Goal: Transaction & Acquisition: Purchase product/service

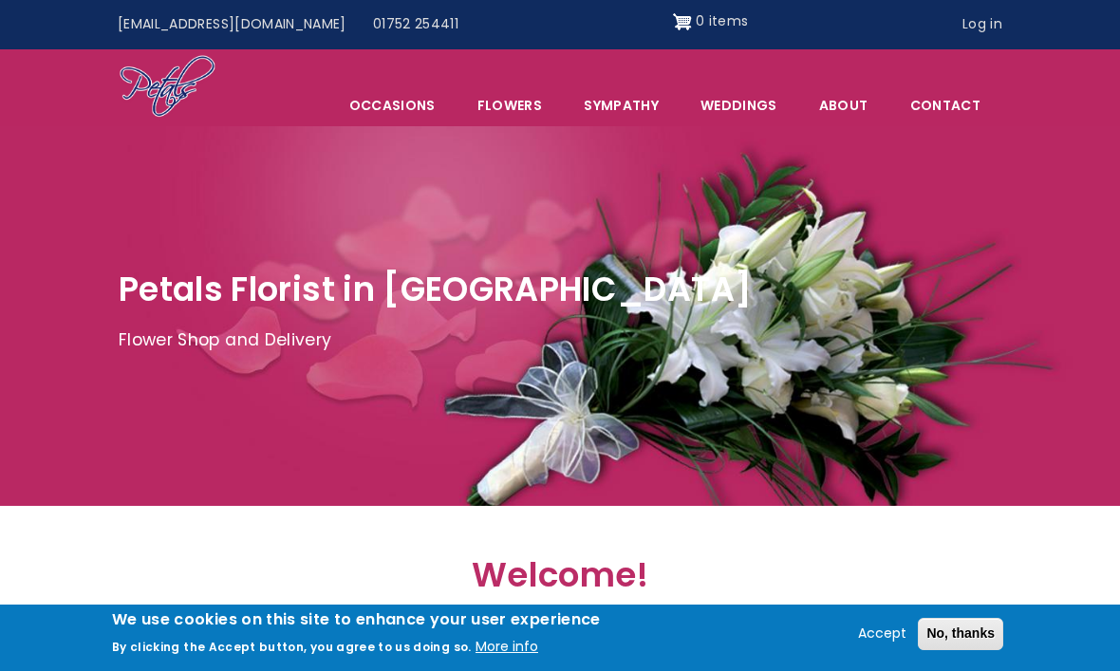
click at [423, 106] on span "Occasions" at bounding box center [392, 105] width 126 height 40
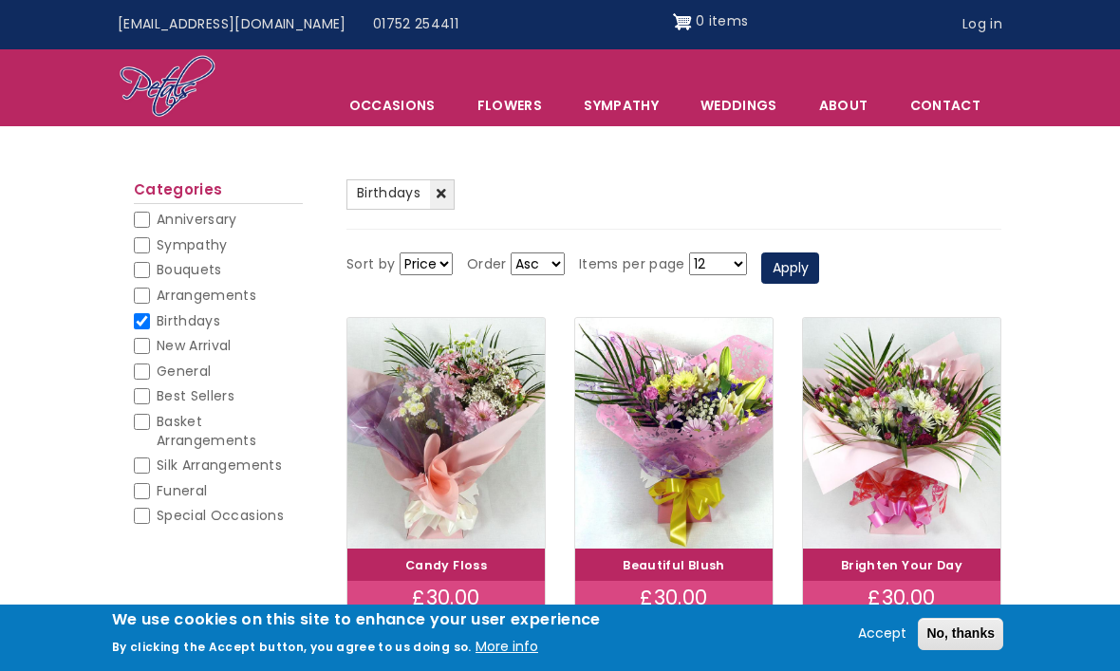
click at [146, 417] on input "Basket Arrangements" at bounding box center [142, 422] width 16 height 16
checkbox input "true"
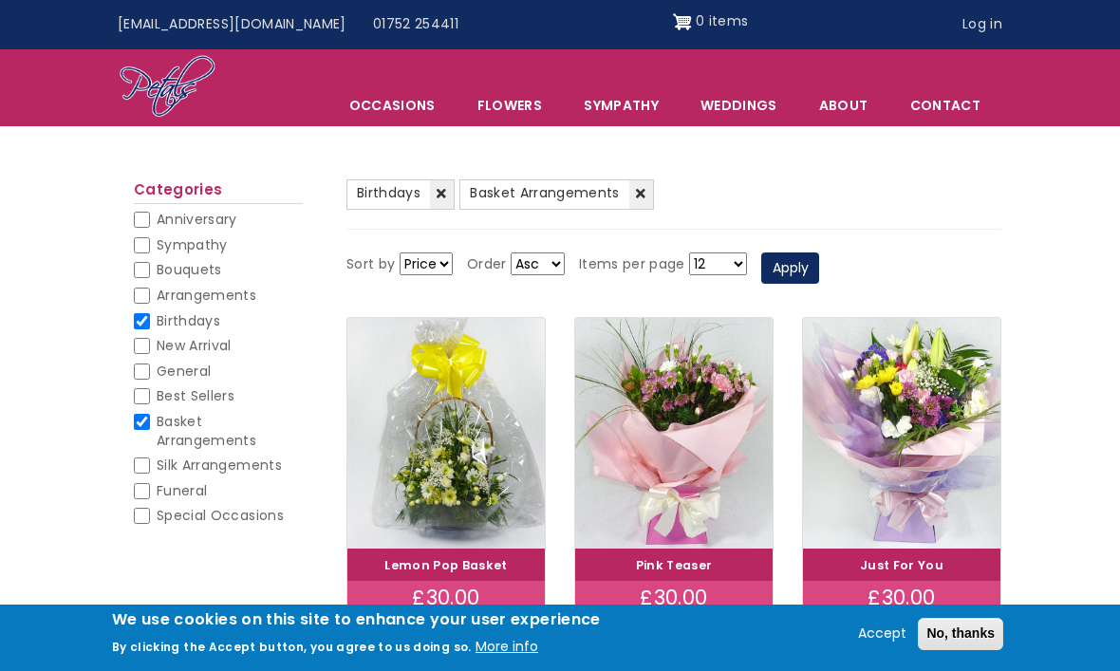
click at [149, 323] on input "Birthdays" at bounding box center [142, 321] width 16 height 16
checkbox input "false"
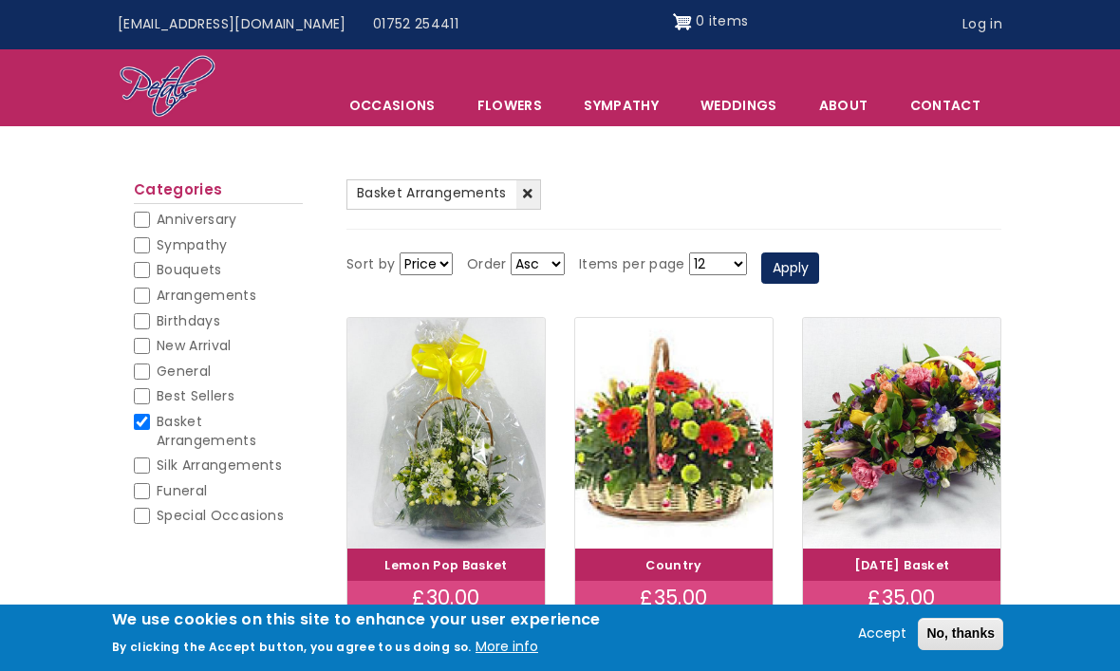
click at [147, 288] on input "Arrangements" at bounding box center [142, 296] width 16 height 16
checkbox input "true"
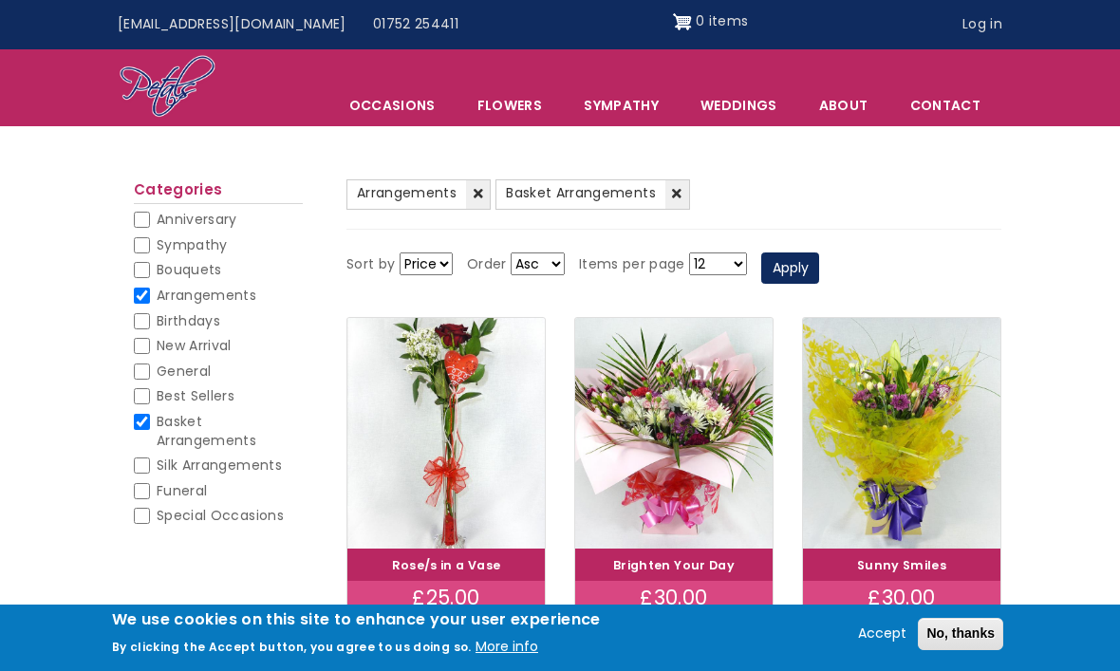
click at [140, 316] on input "Birthdays" at bounding box center [142, 321] width 16 height 16
checkbox input "true"
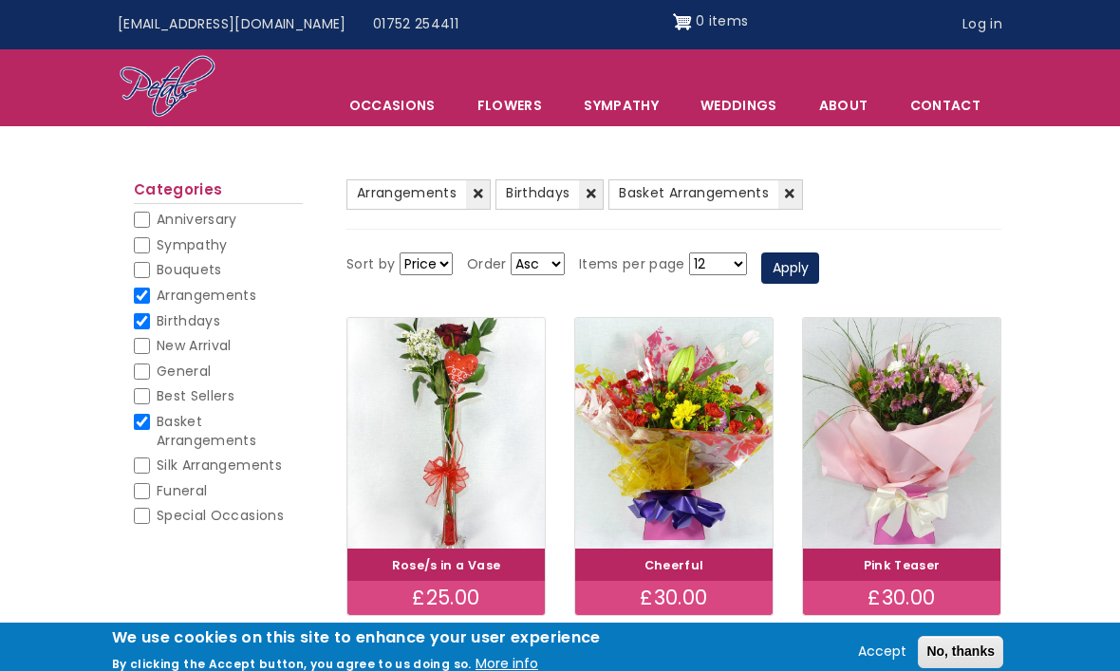
click at [135, 420] on input "Basket Arrangements" at bounding box center [142, 422] width 16 height 16
checkbox input "false"
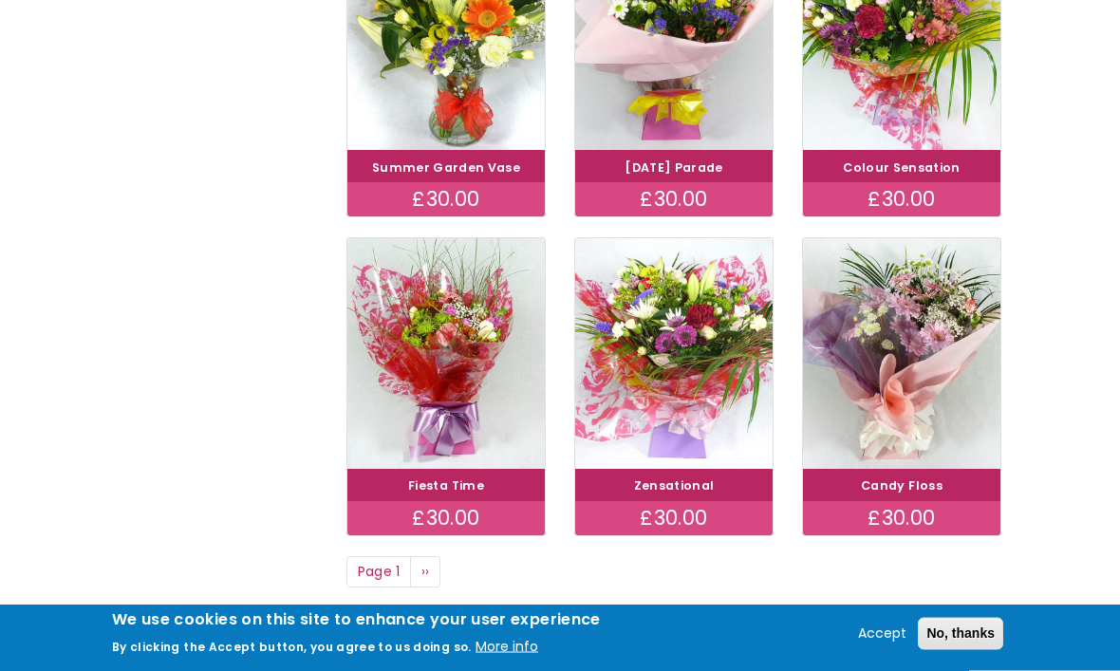
scroll to position [1112, 0]
click at [433, 565] on link "Next page ››" at bounding box center [425, 572] width 30 height 32
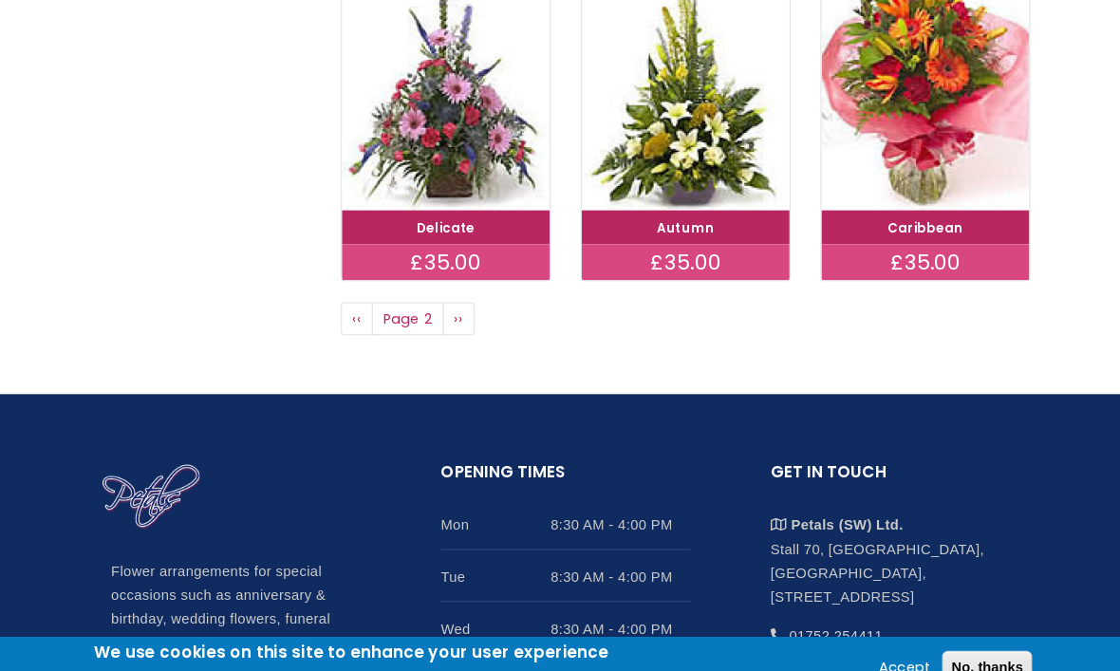
scroll to position [1381, 0]
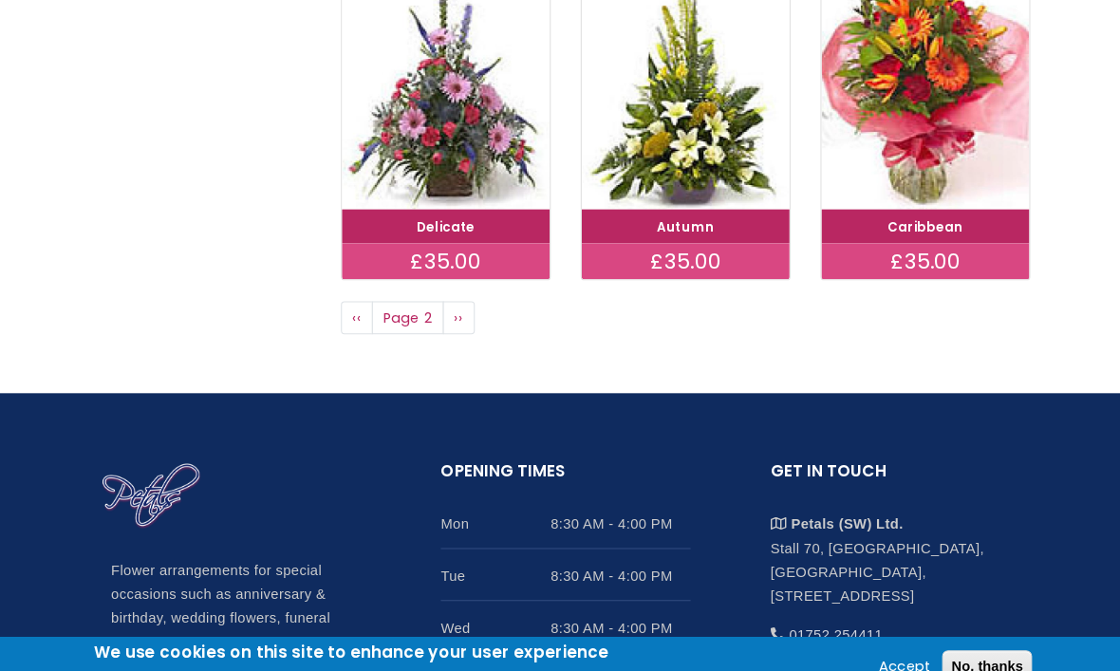
click at [358, 300] on span "‹‹" at bounding box center [362, 301] width 9 height 19
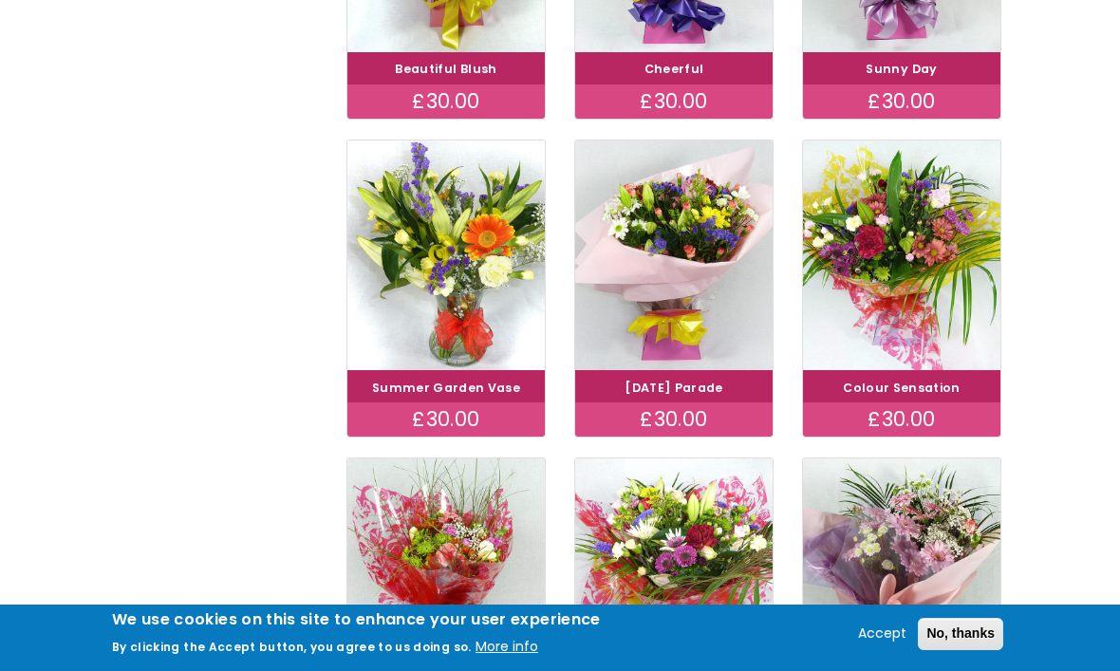
scroll to position [891, 0]
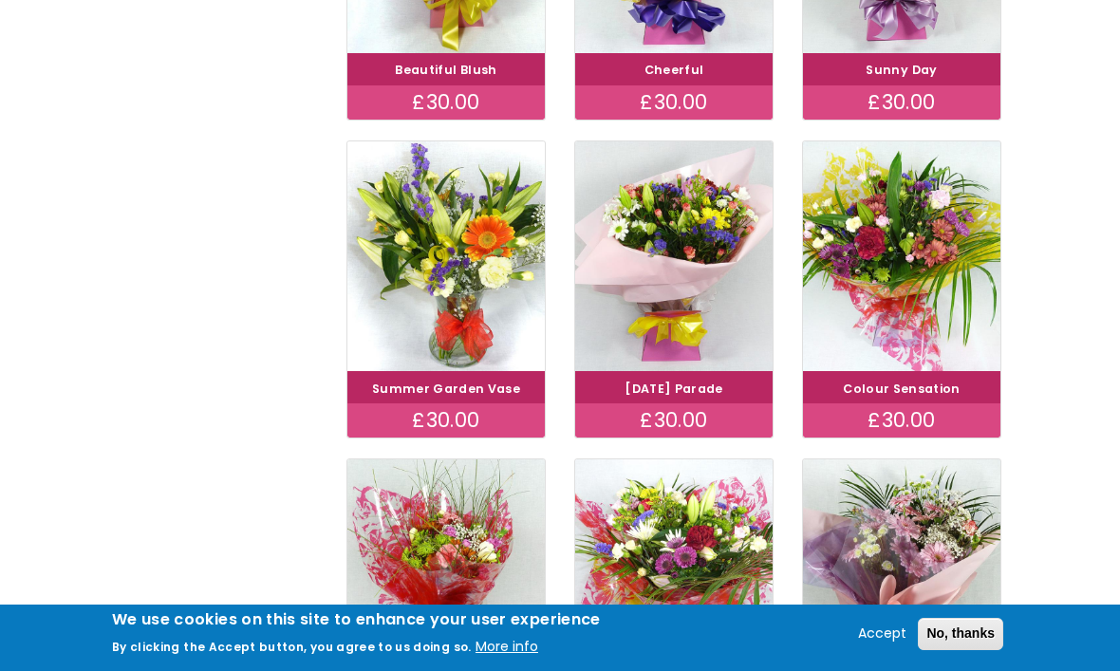
click at [469, 315] on img at bounding box center [445, 256] width 197 height 231
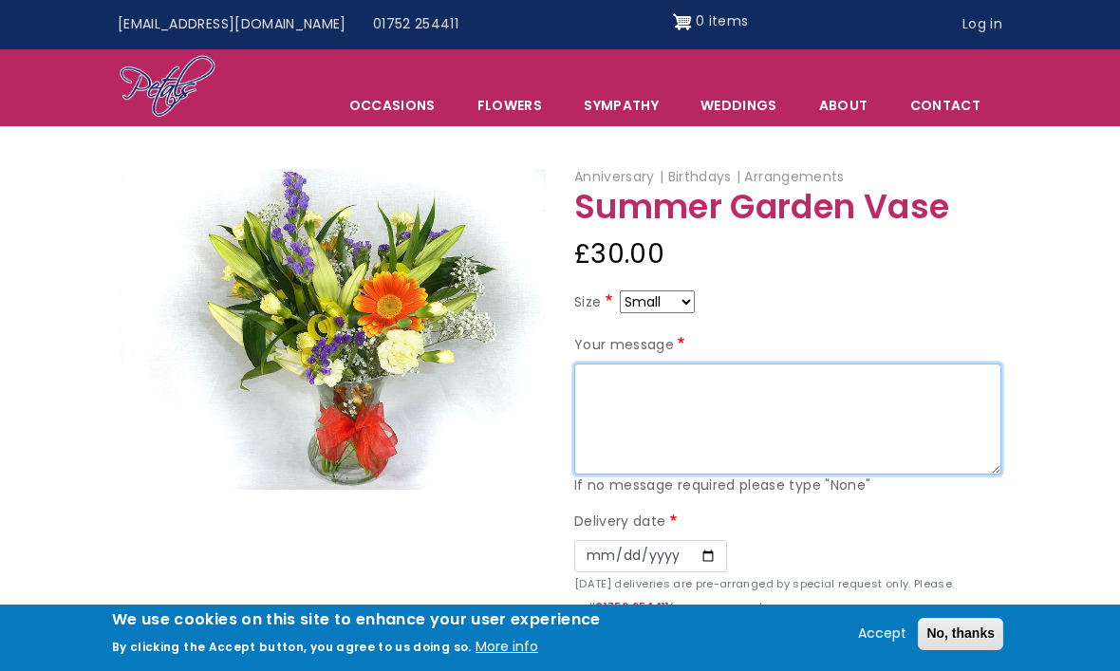
click at [624, 391] on textarea "Your message" at bounding box center [787, 420] width 427 height 112
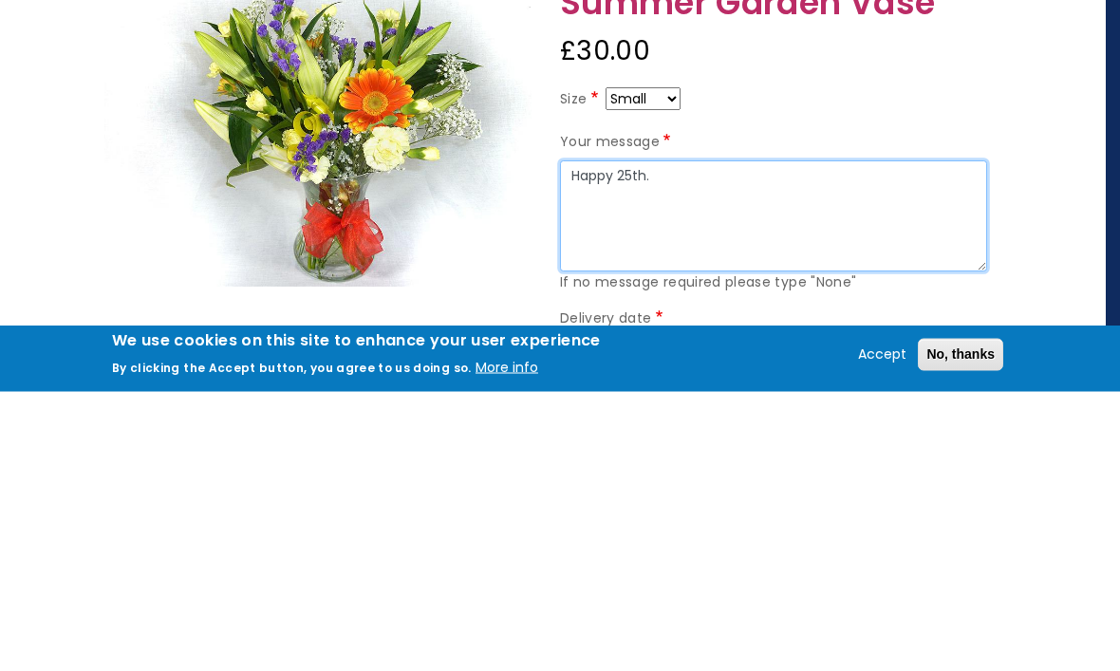
click at [689, 441] on textarea "Happy 25th." at bounding box center [773, 497] width 427 height 112
click at [691, 441] on textarea "Happy 25th." at bounding box center [773, 497] width 427 height 112
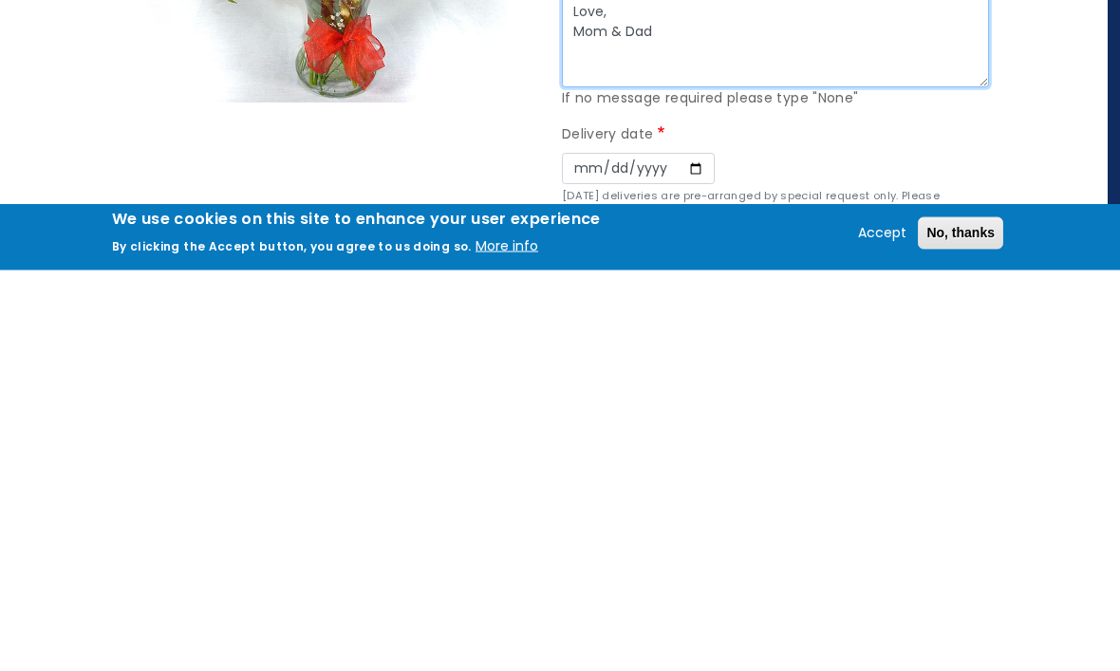
scroll to position [63, 12]
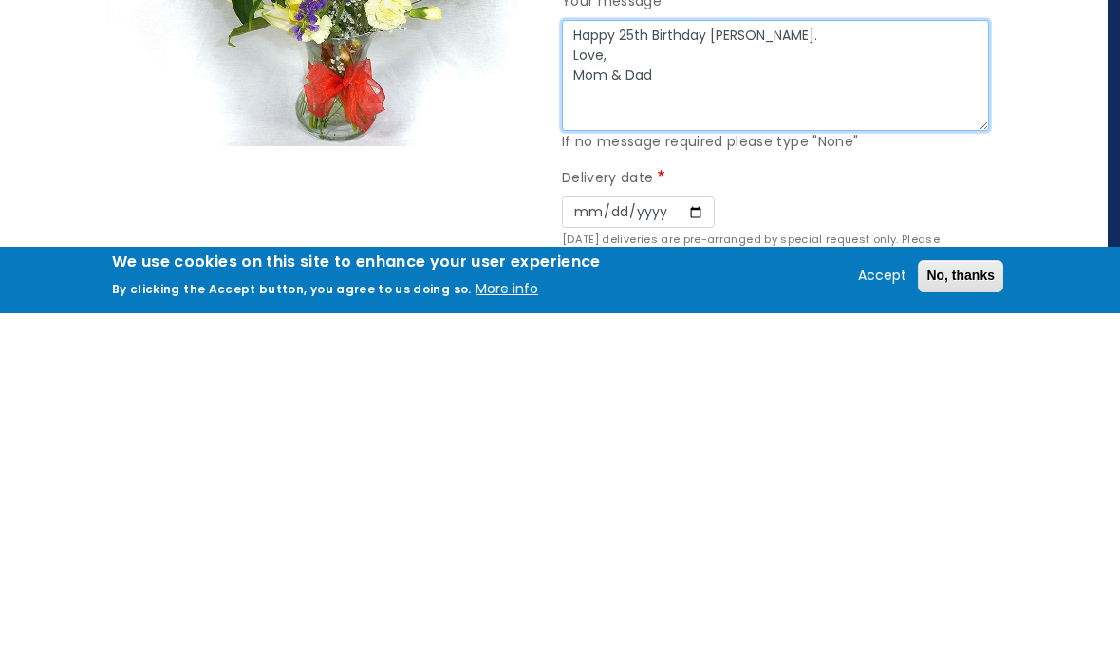
type textarea "Happy 25th Birthday Nina. Love, Mom & Dad"
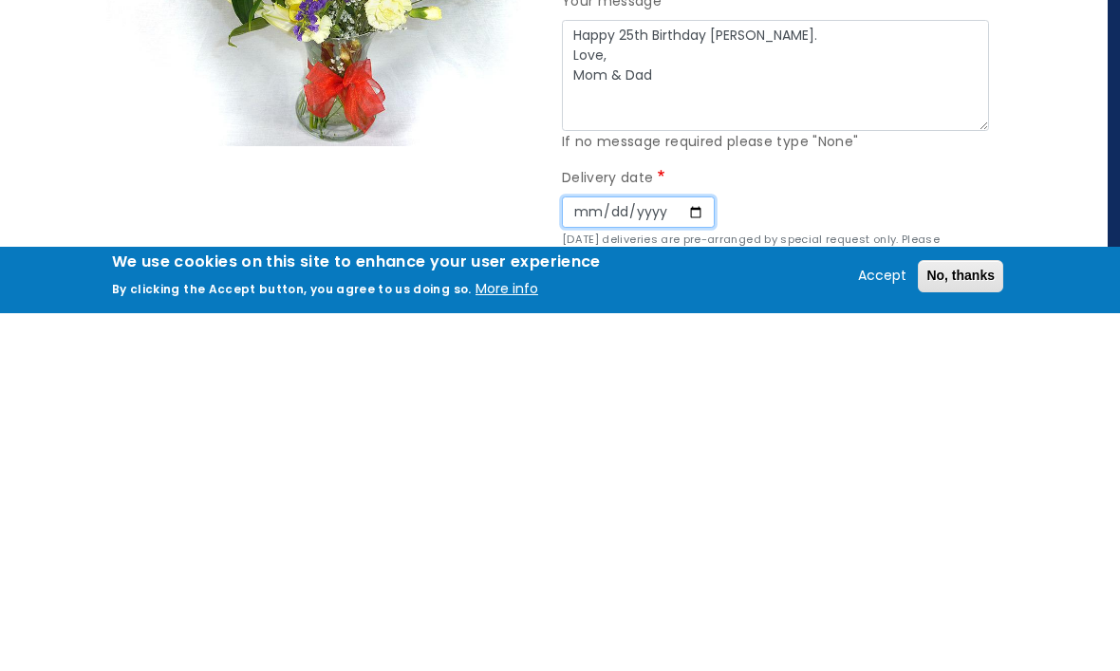
click at [582, 554] on input "Date" at bounding box center [638, 570] width 153 height 32
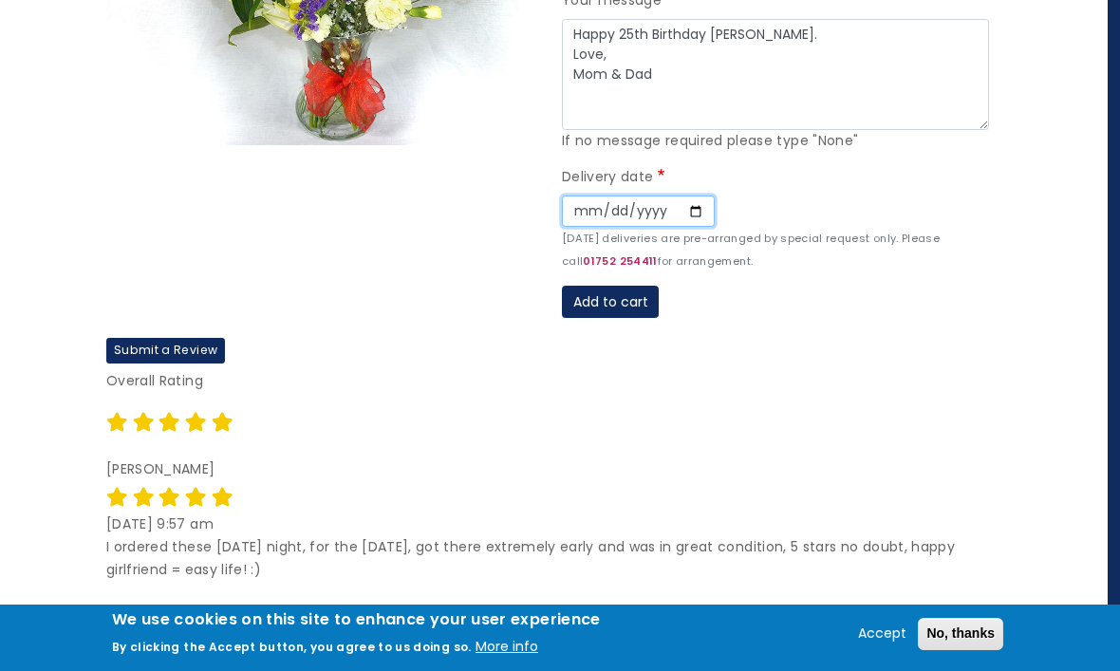
type input "2025-10-10"
click at [625, 300] on button "Add to cart" at bounding box center [610, 302] width 97 height 32
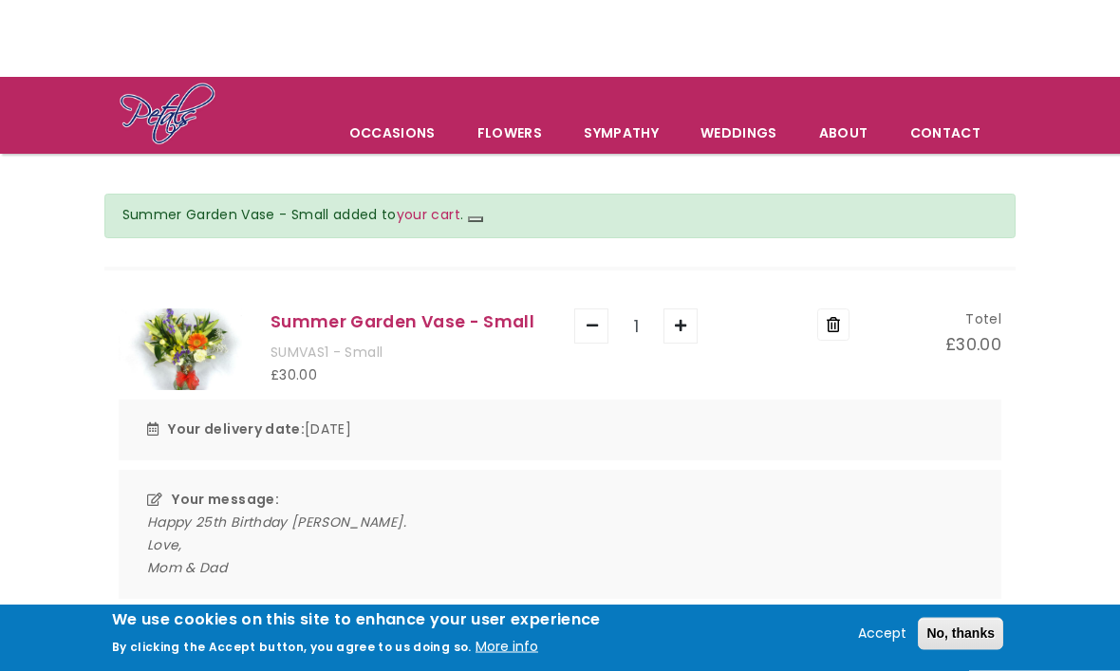
scroll to position [49, 0]
click at [970, 650] on button "No, thanks" at bounding box center [960, 634] width 85 height 32
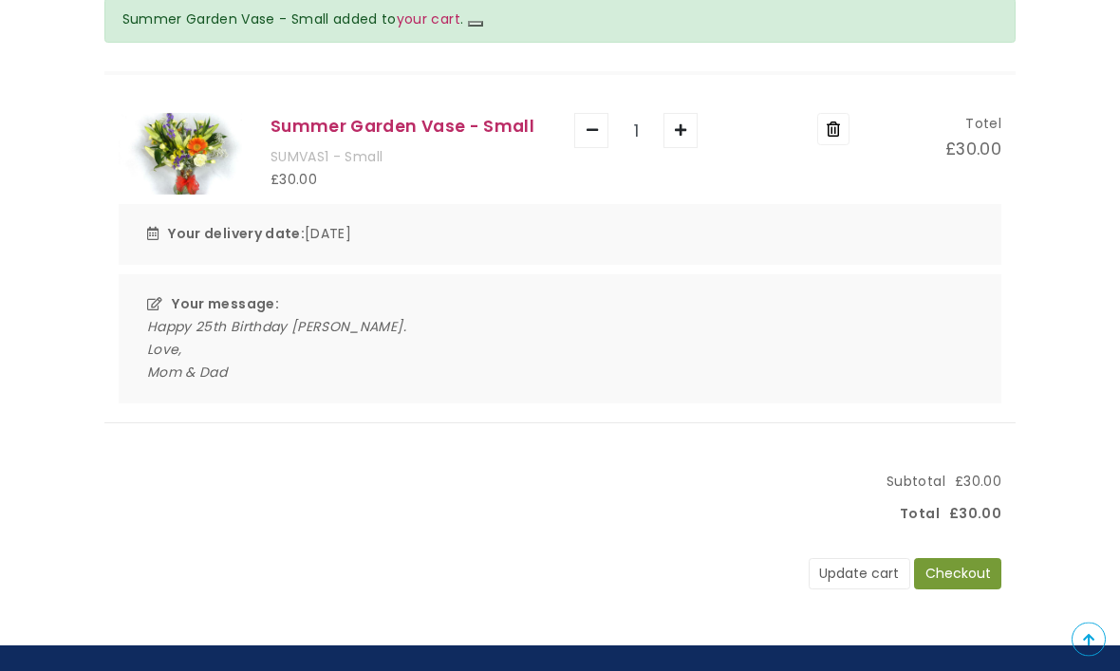
scroll to position [247, 0]
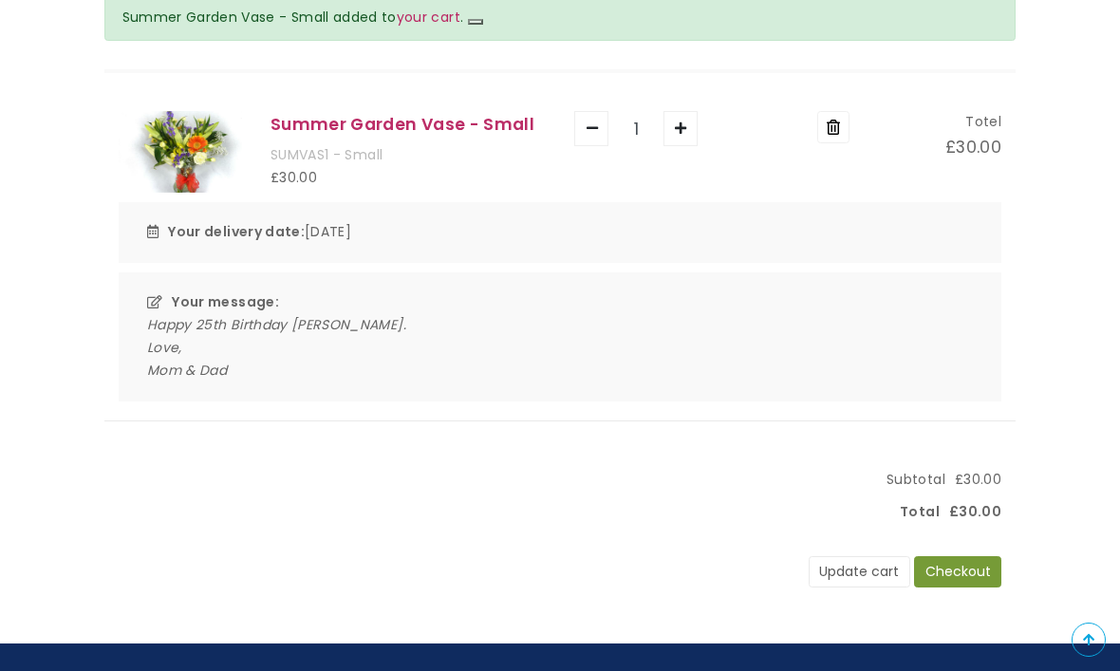
click at [970, 574] on button "Checkout" at bounding box center [957, 572] width 87 height 32
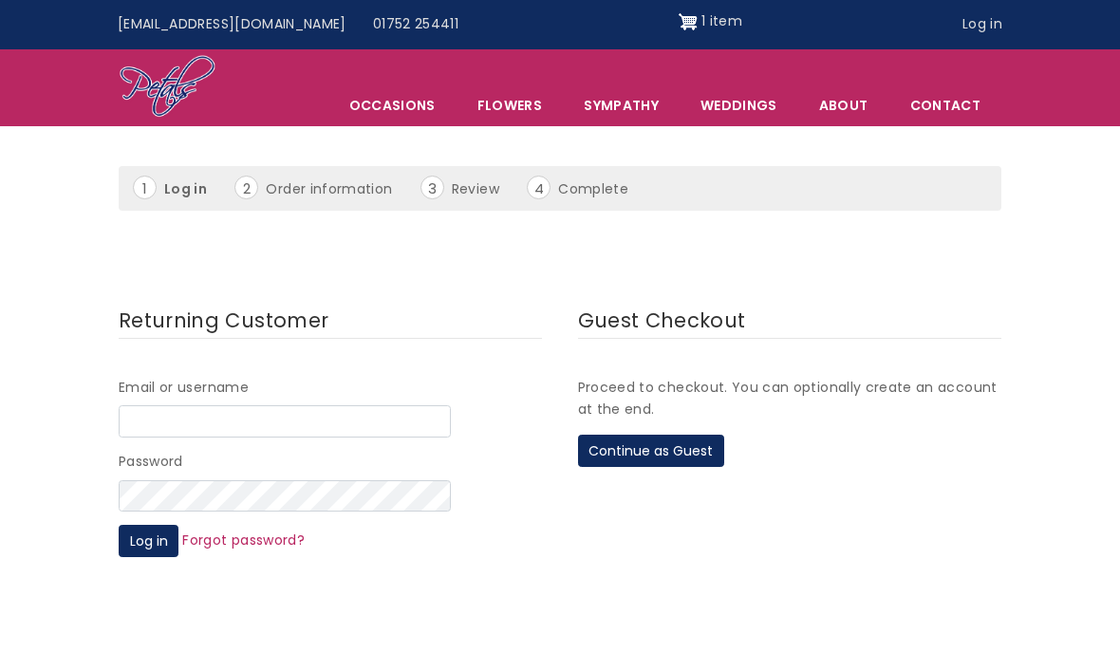
click at [666, 446] on button "Continue as Guest" at bounding box center [651, 451] width 146 height 32
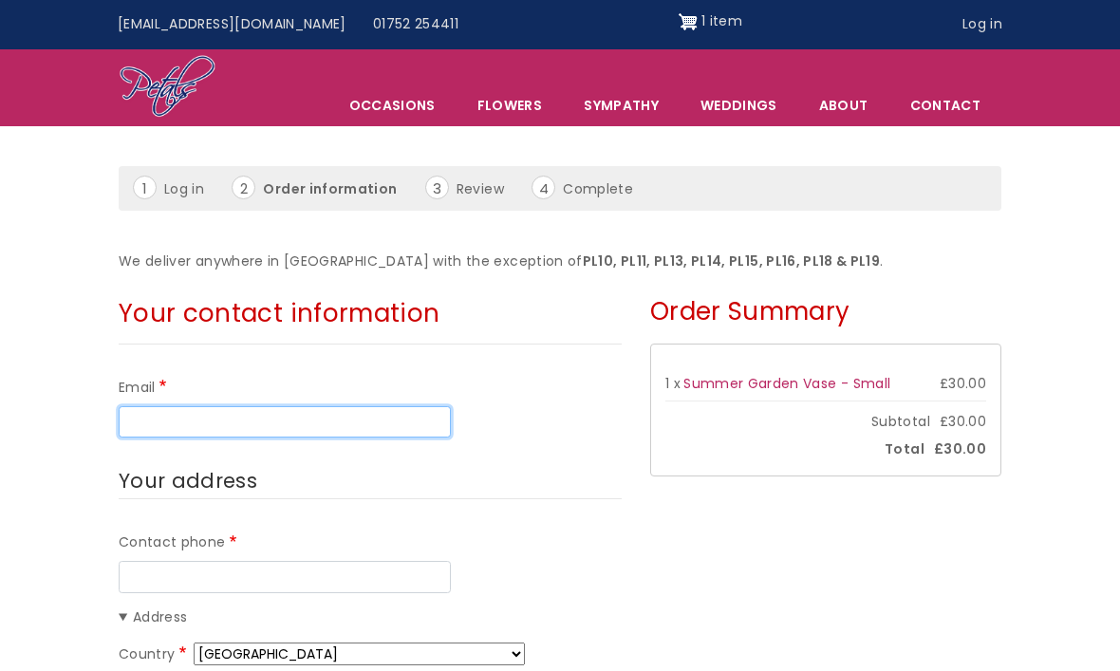
click at [298, 415] on input "Email" at bounding box center [285, 422] width 332 height 32
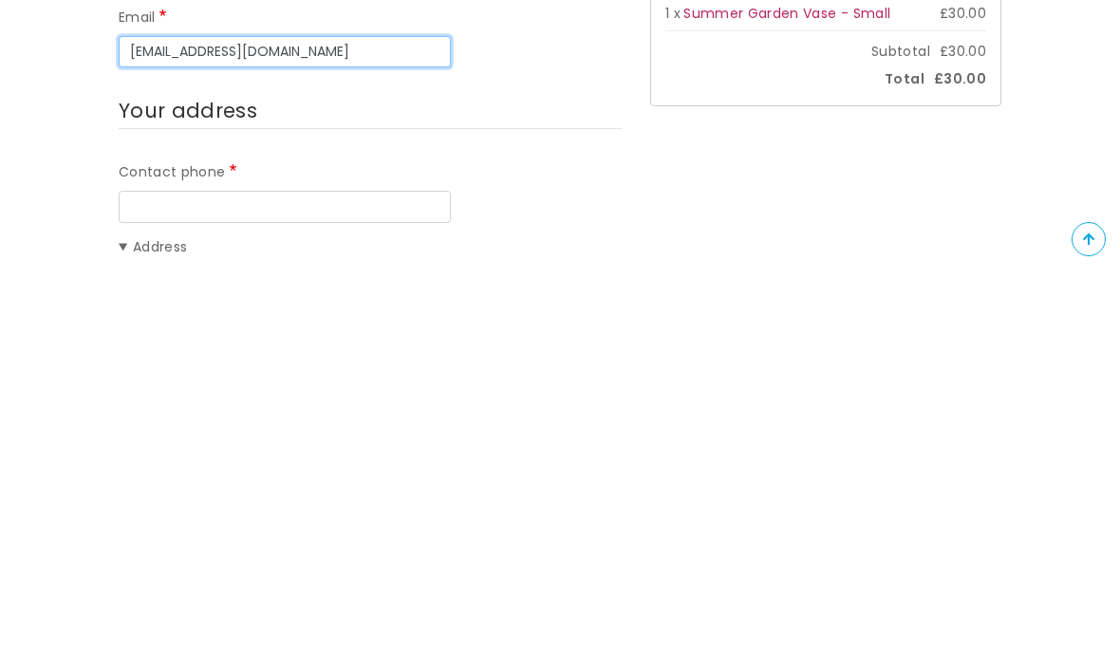
scroll to position [49, 0]
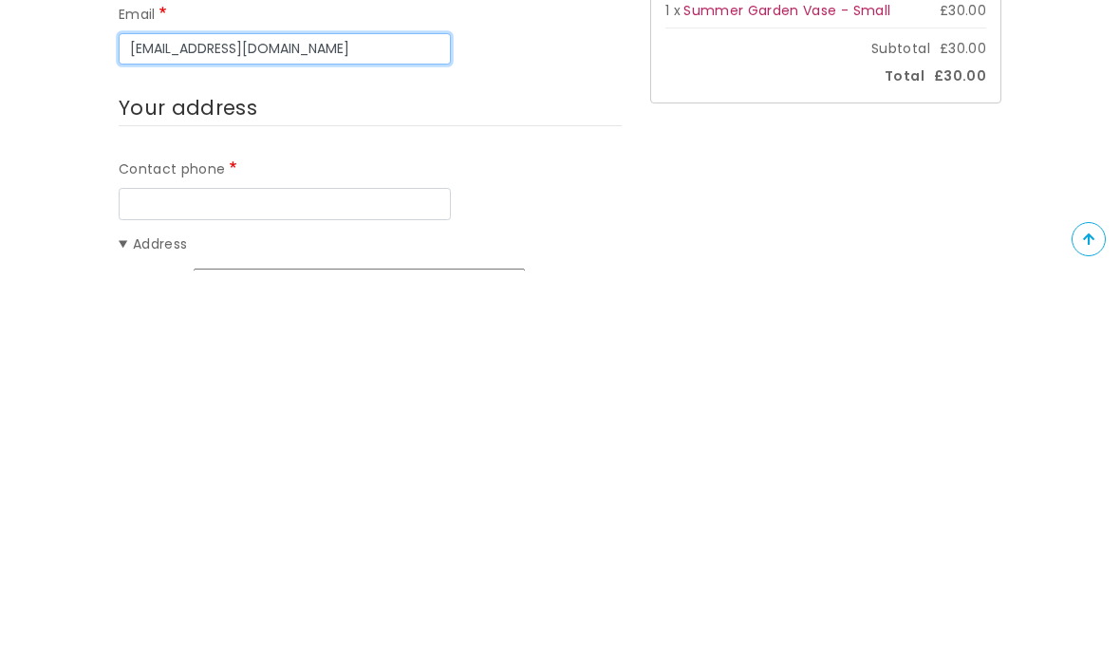
type input "[EMAIL_ADDRESS][DOMAIN_NAME]"
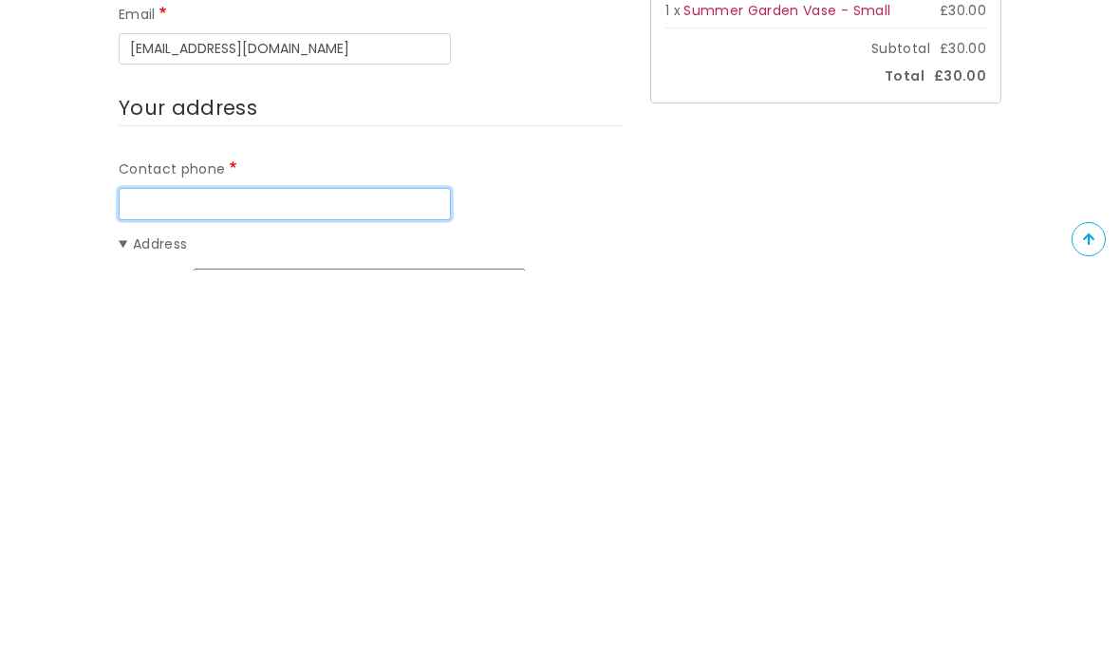
click at [315, 589] on input "Contact phone" at bounding box center [285, 605] width 332 height 32
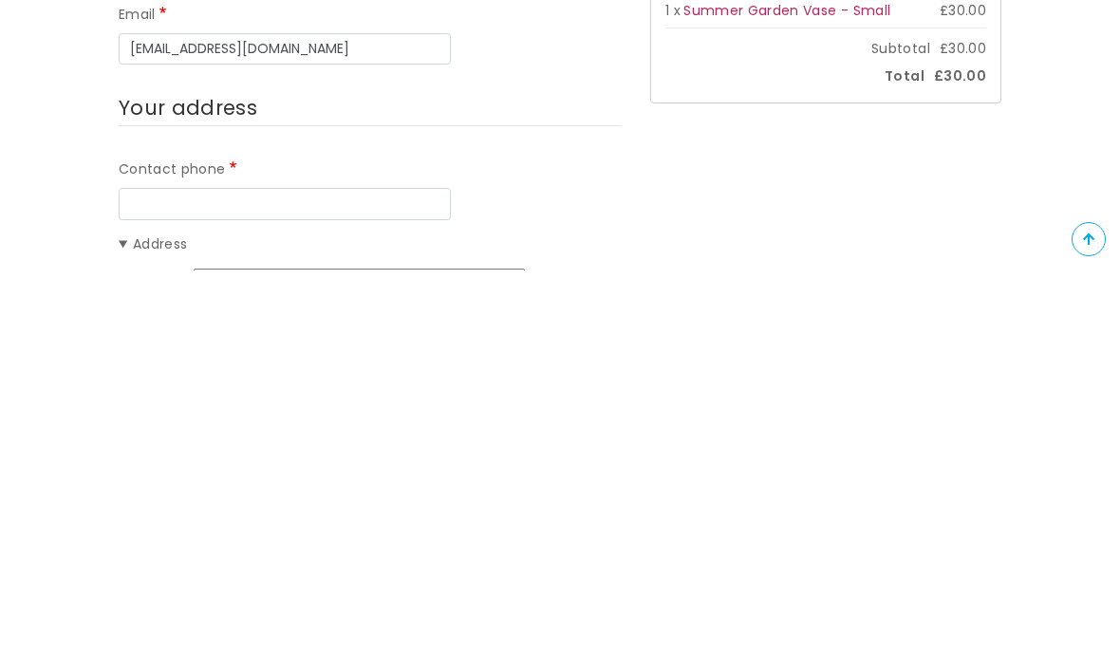
click at [481, 669] on select "Afghanistan Åland Islands Albania Algeria American Samoa Andorra Angola Anguill…" at bounding box center [359, 680] width 331 height 23
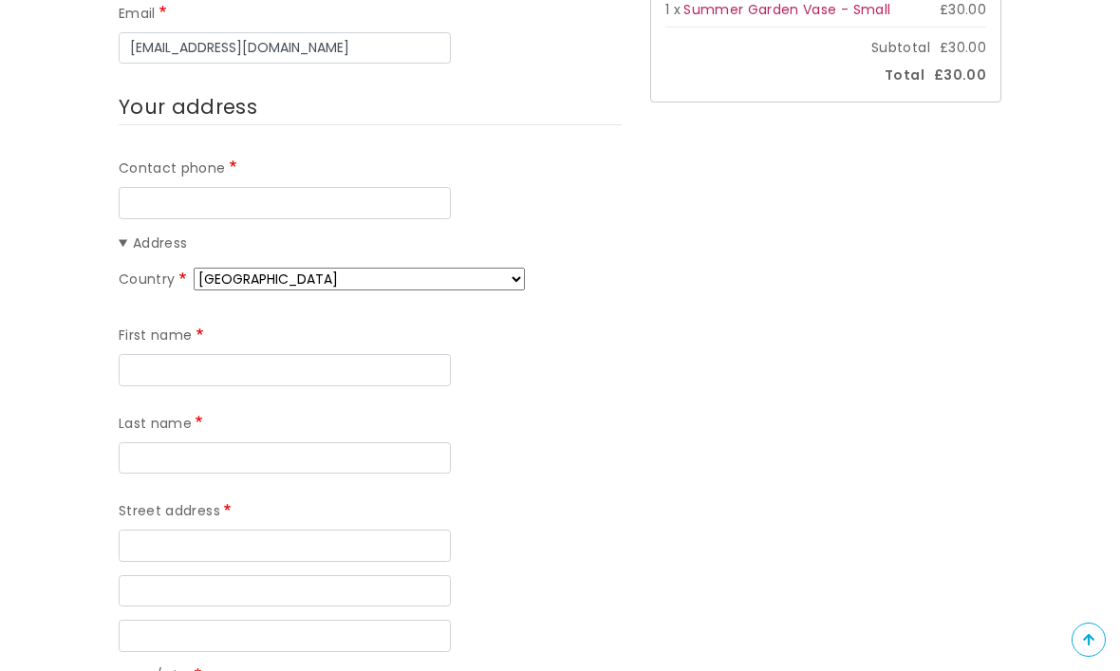
select select "BA"
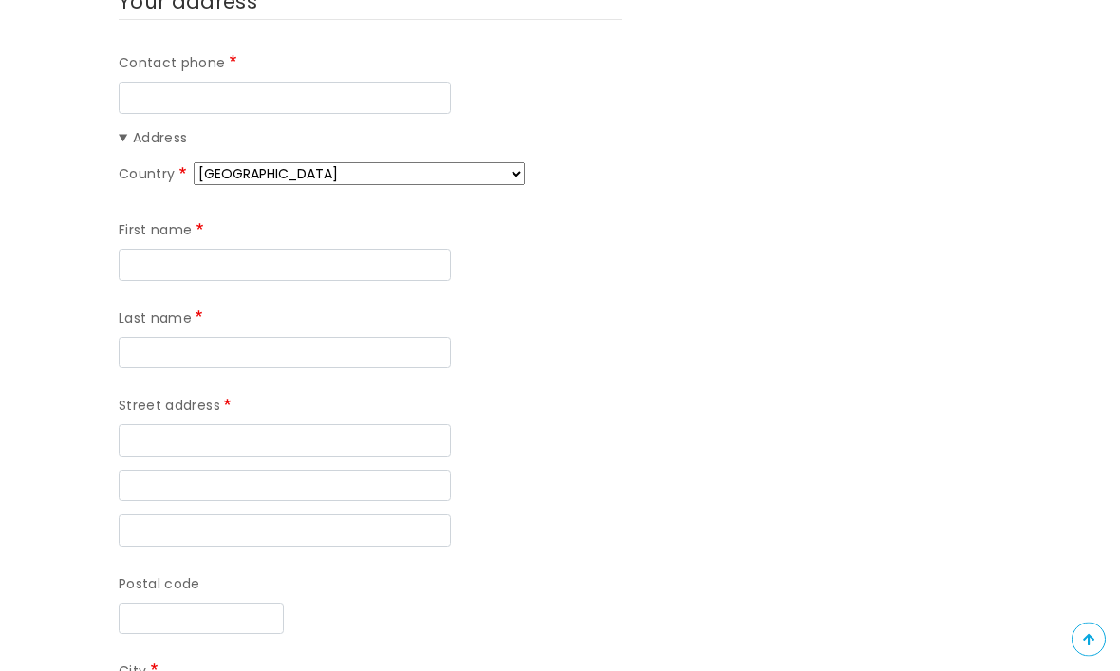
scroll to position [545, 0]
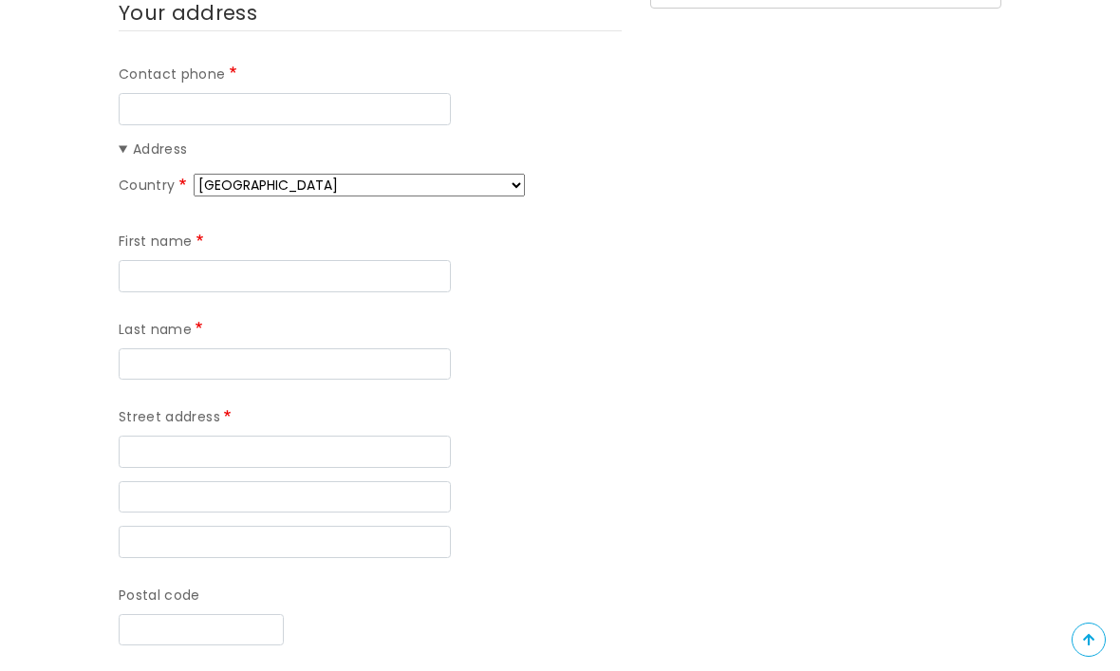
click at [480, 184] on select "Afghanistan Åland Islands Albania Algeria American Samoa Andorra Angola Anguill…" at bounding box center [359, 185] width 331 height 23
select select "CA"
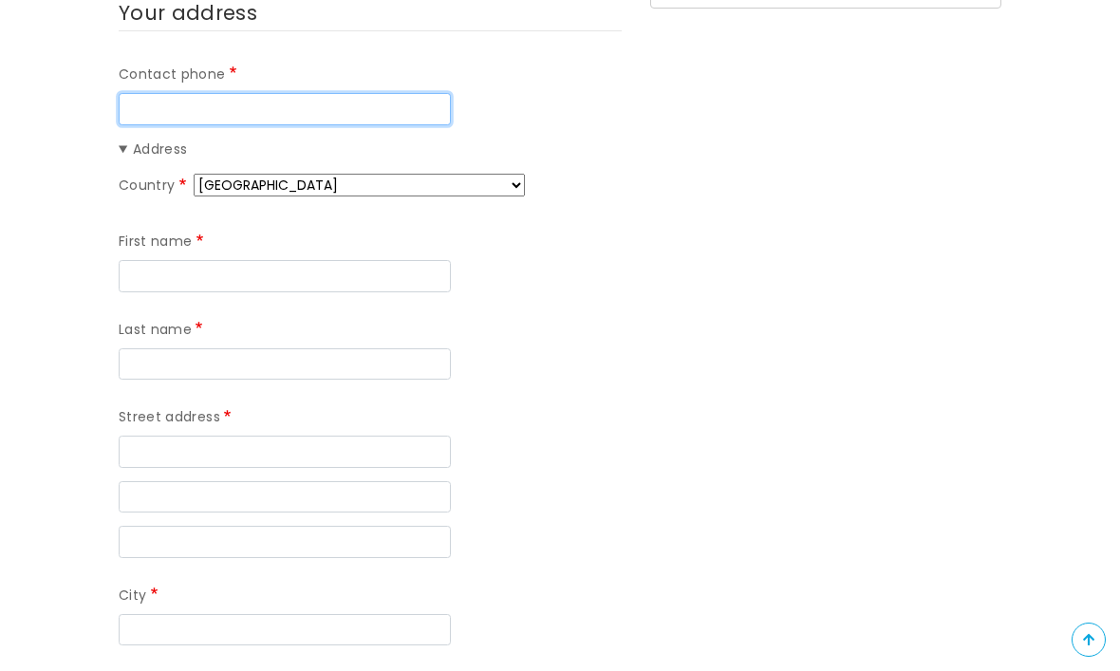
click at [326, 106] on input "Contact phone" at bounding box center [285, 109] width 332 height 32
type input "[PHONE_NUMBER]"
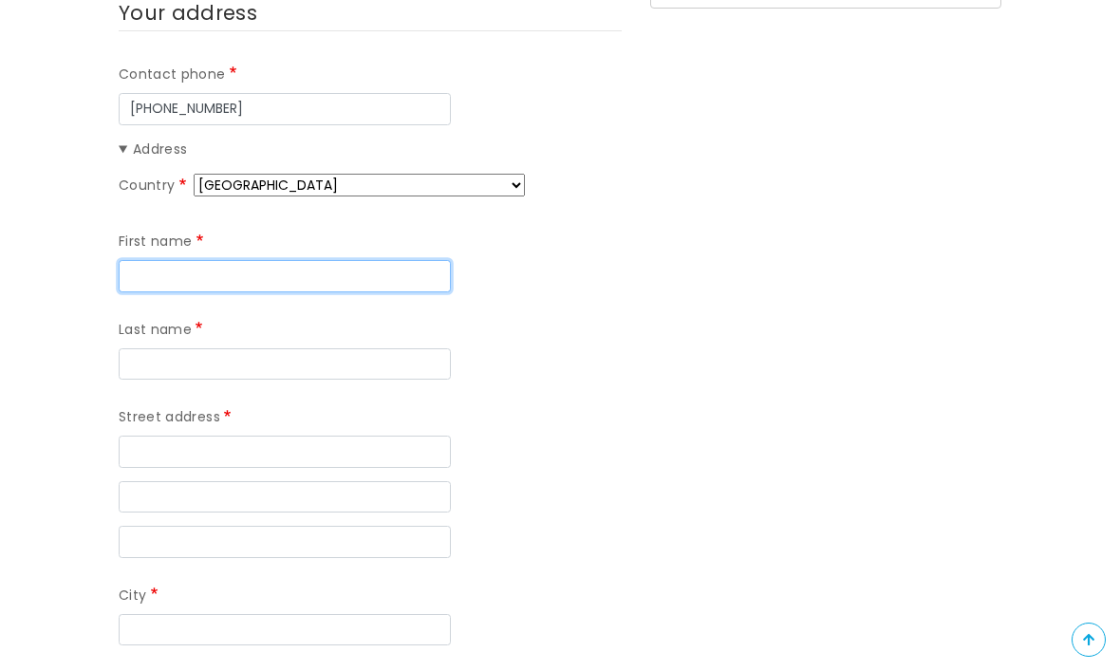
click at [362, 275] on input "First name" at bounding box center [285, 276] width 332 height 32
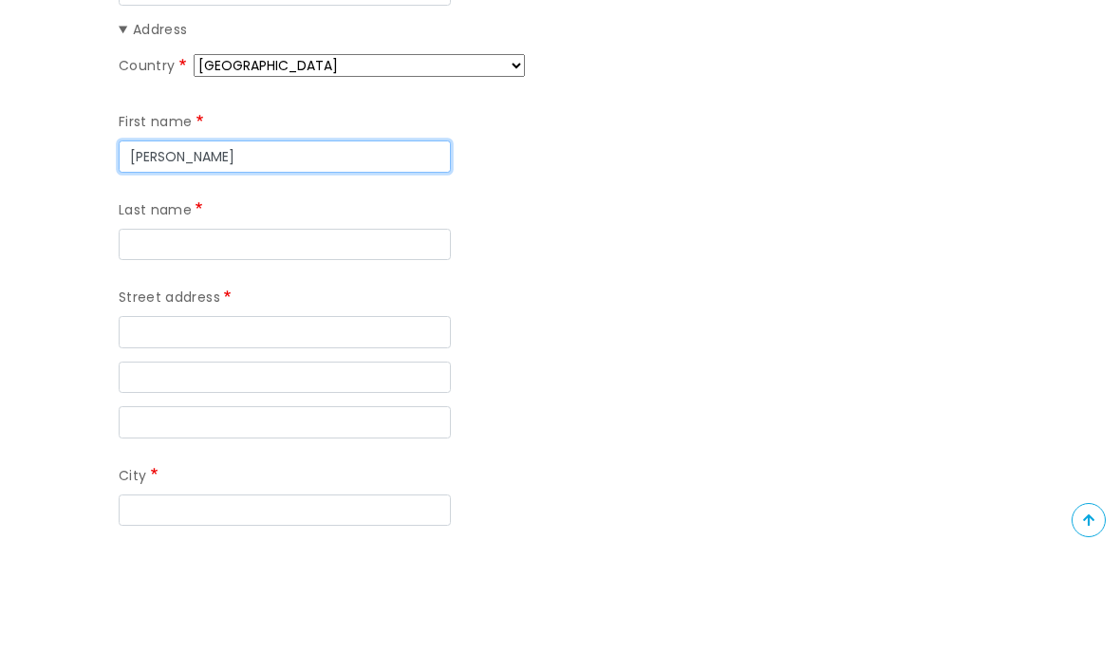
type input "[PERSON_NAME]"
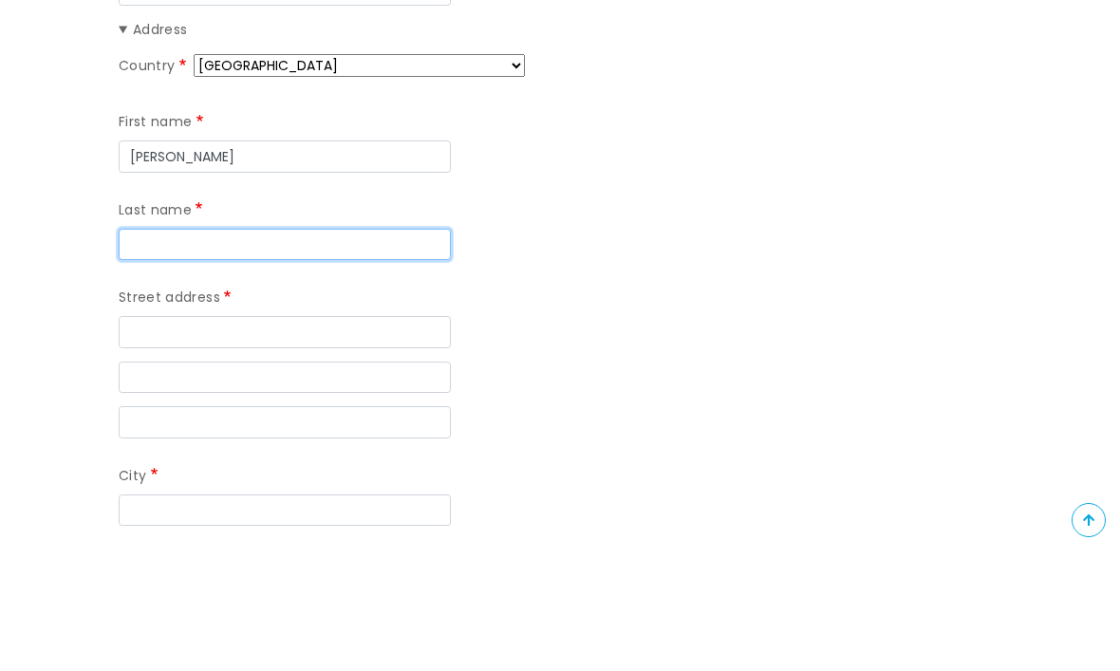
click at [353, 348] on input "Last name" at bounding box center [285, 364] width 332 height 32
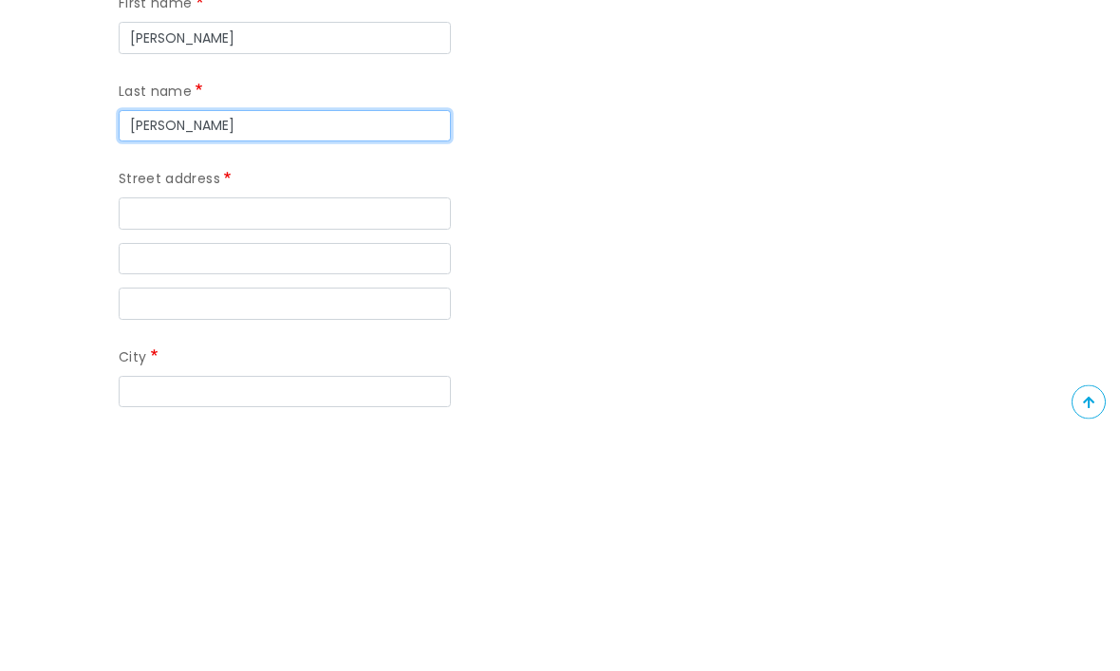
type input "[PERSON_NAME]"
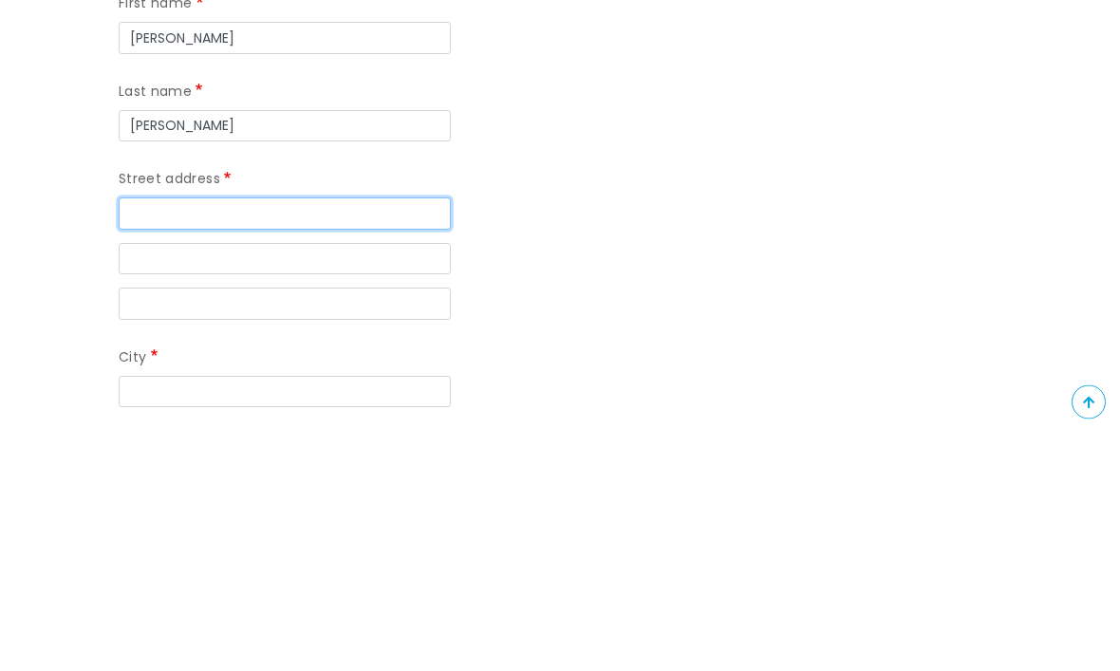
click at [368, 436] on input "Street address" at bounding box center [285, 452] width 332 height 32
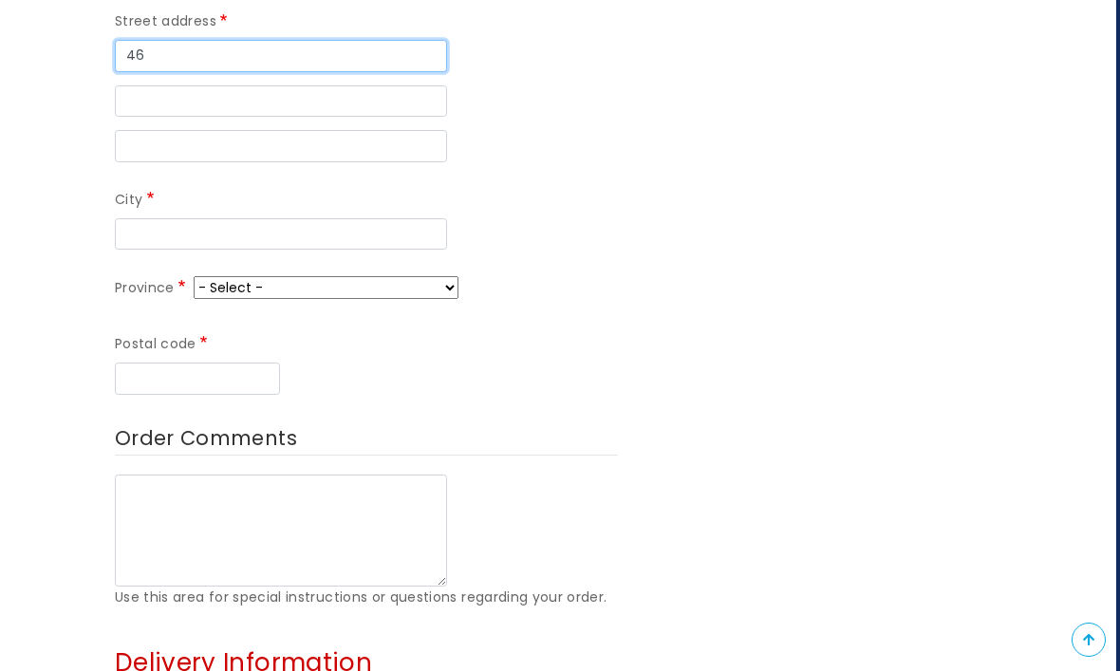
scroll to position [934, 4]
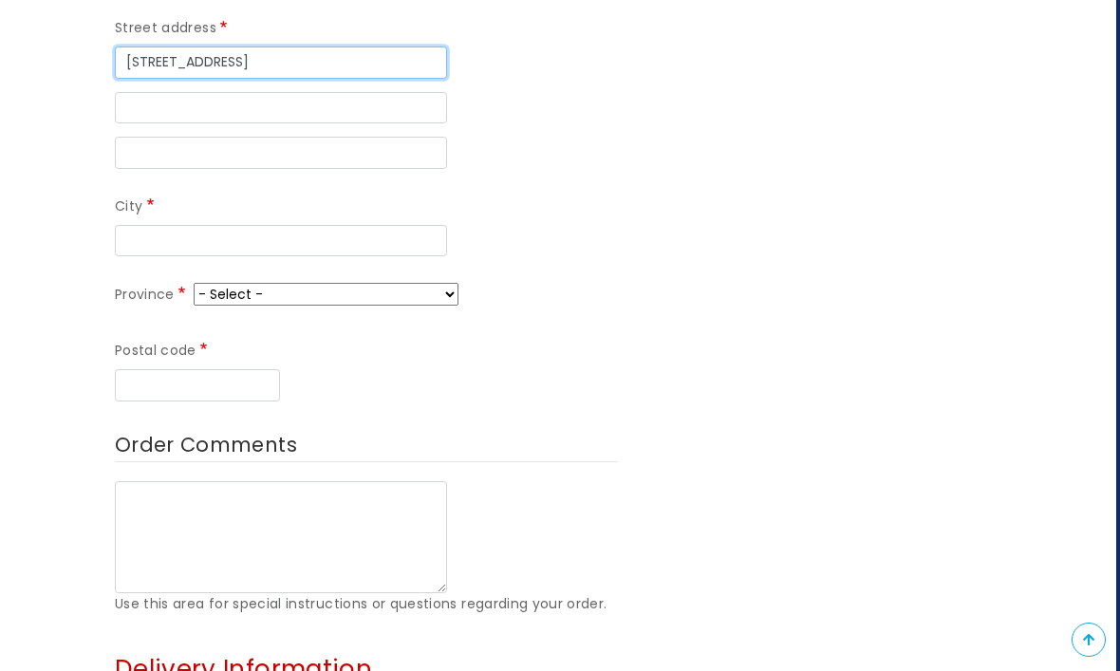
type input "[STREET_ADDRESS]"
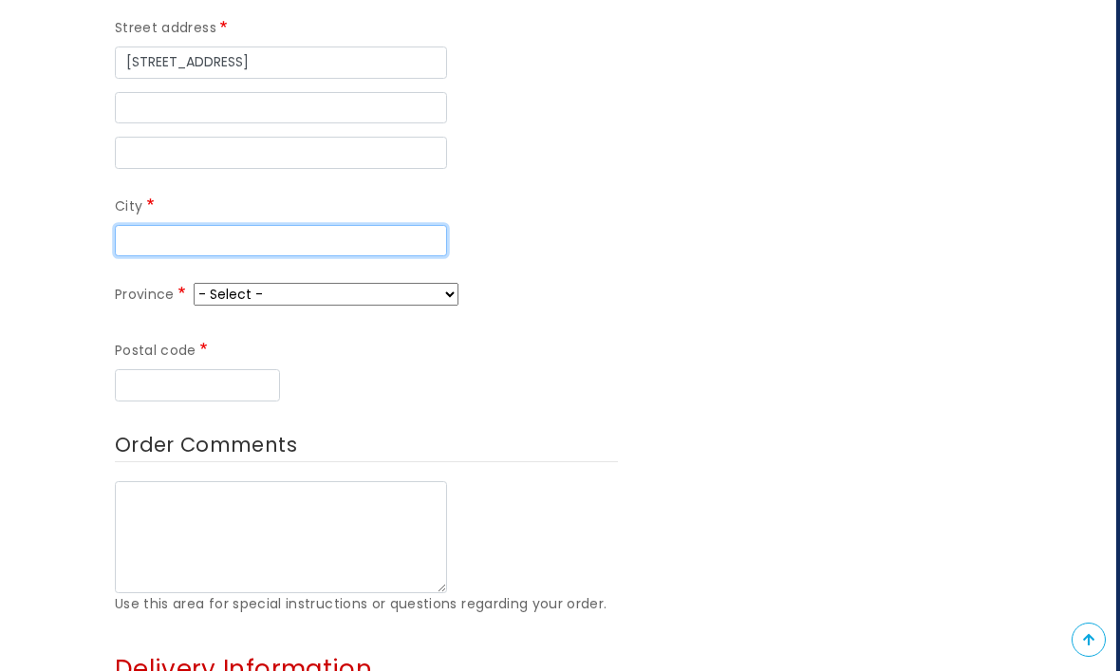
click at [266, 228] on input "City" at bounding box center [281, 241] width 332 height 32
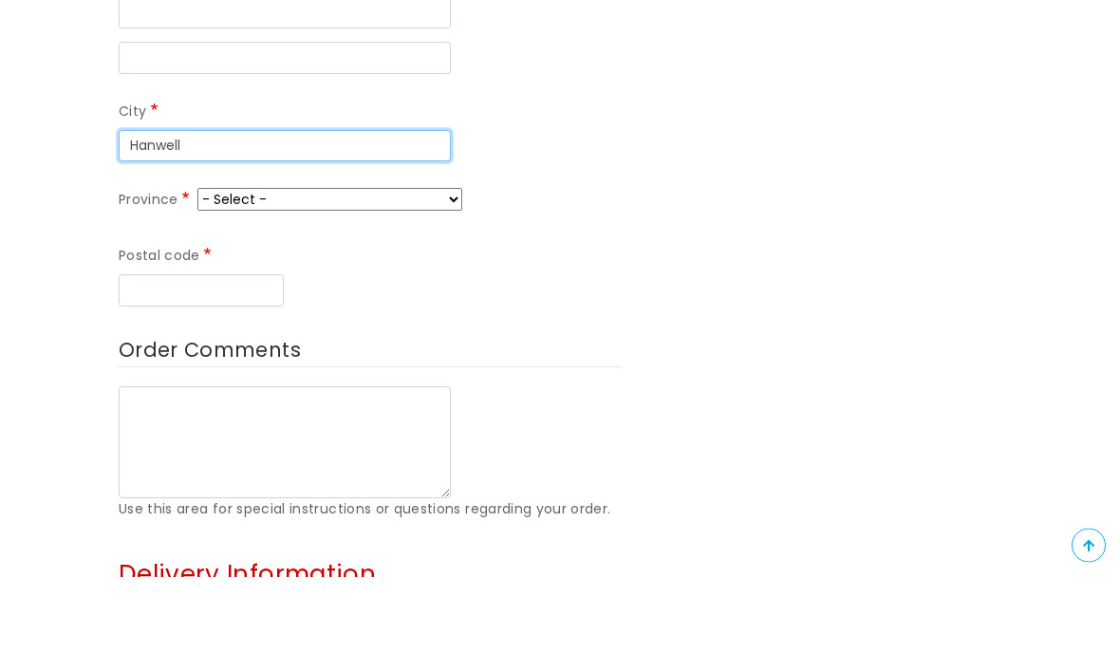
type input "Hanwell"
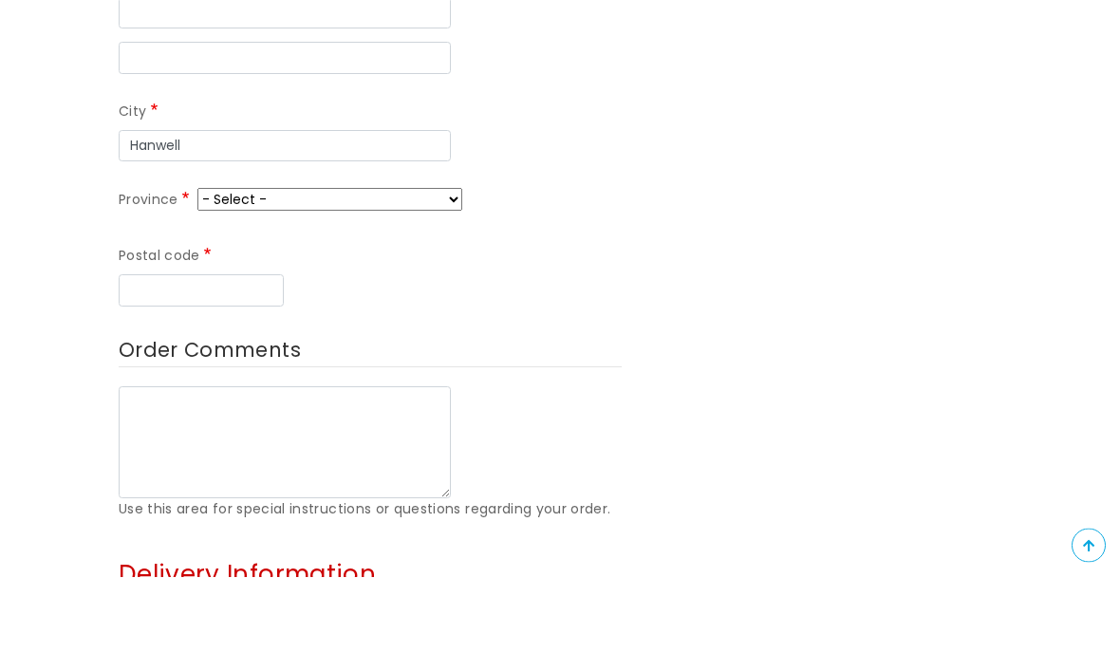
click at [403, 283] on select "- Select - Alberta British Columbia Manitoba New Brunswick Newfoundland and Lab…" at bounding box center [329, 294] width 265 height 23
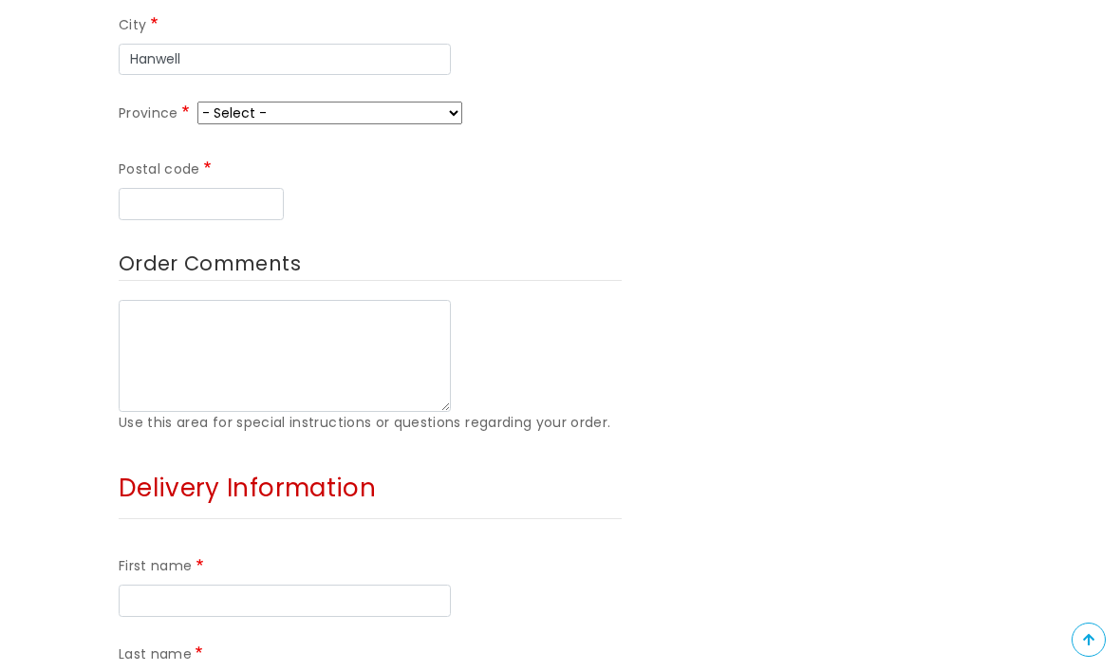
select select "NB"
click at [284, 188] on input "Postal code" at bounding box center [201, 204] width 165 height 32
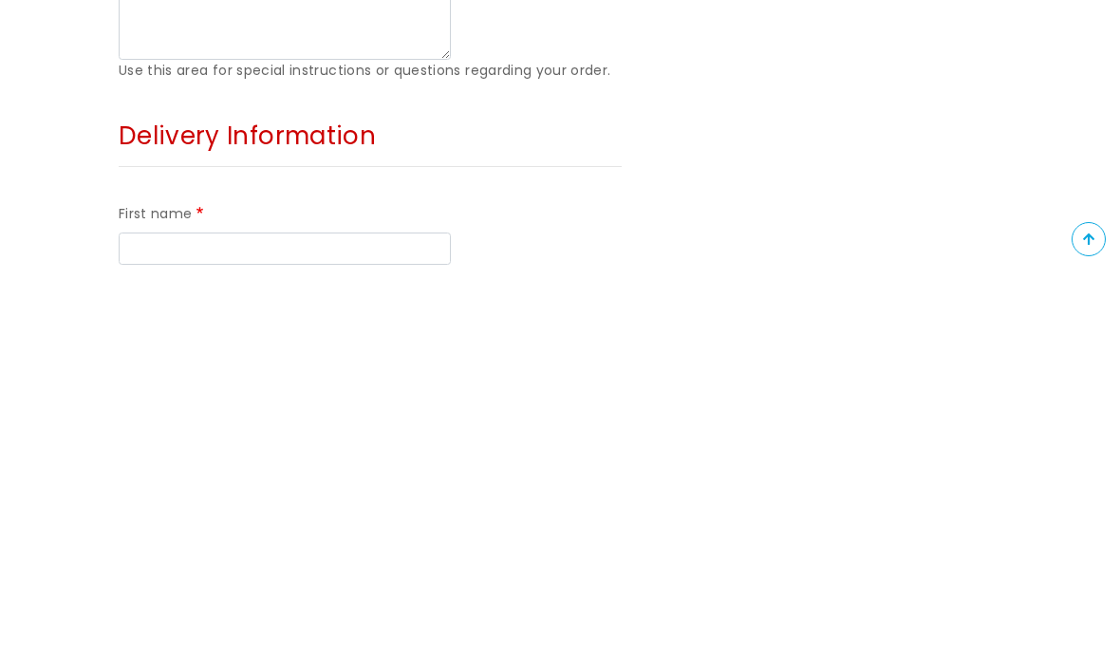
scroll to position [1069, 0]
type input "E3C 1N1"
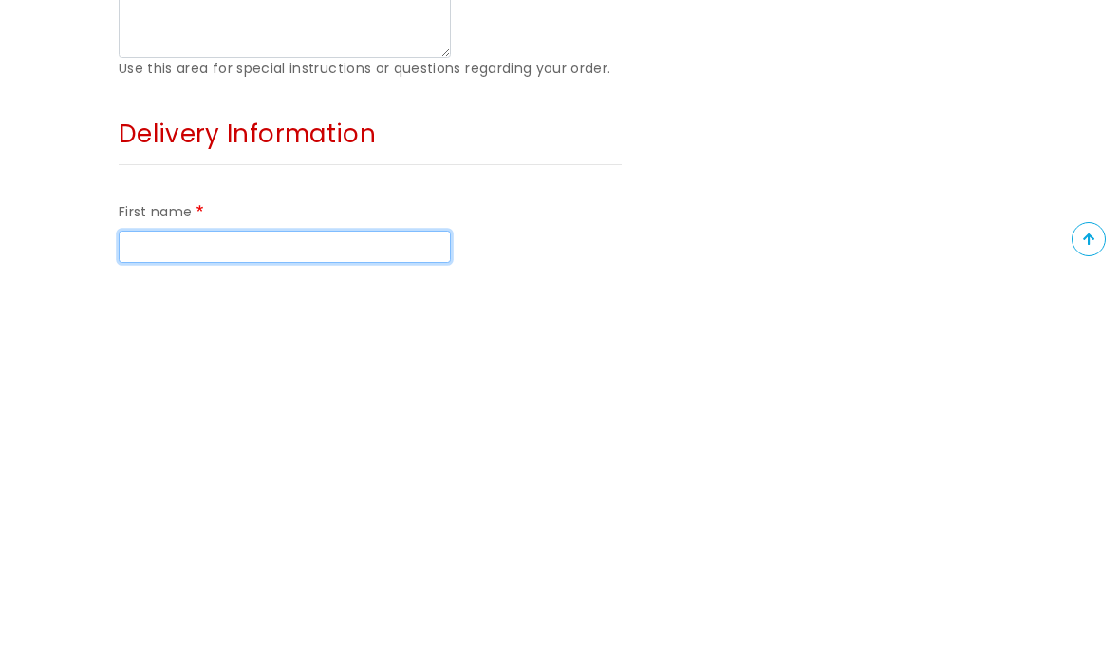
click at [312, 631] on input "First name" at bounding box center [285, 647] width 332 height 32
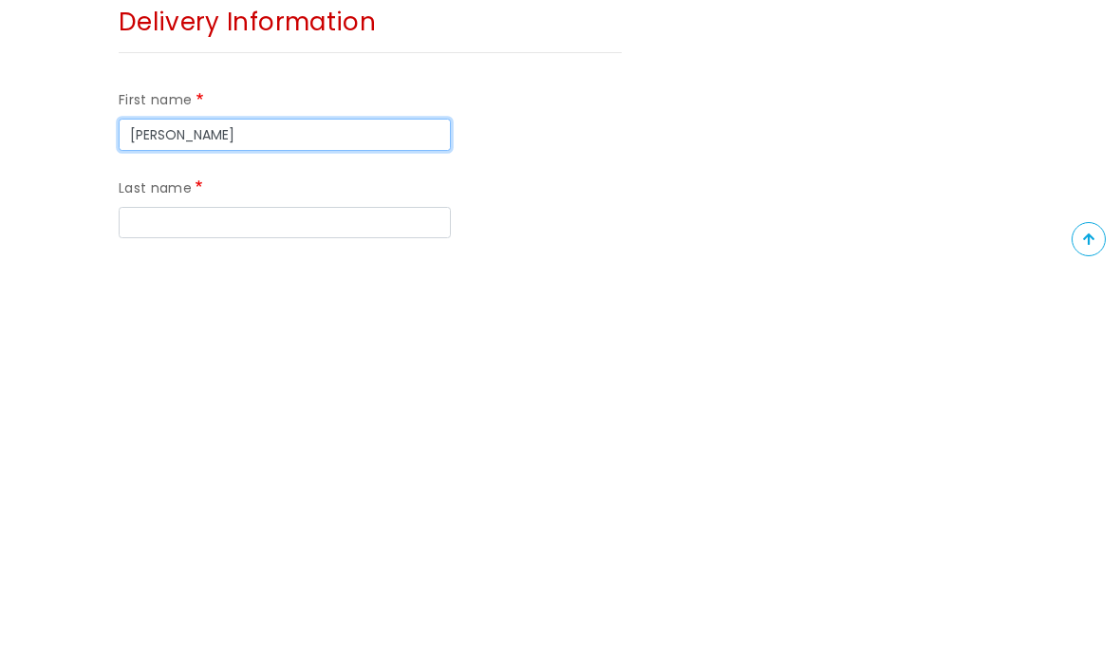
scroll to position [1192, 0]
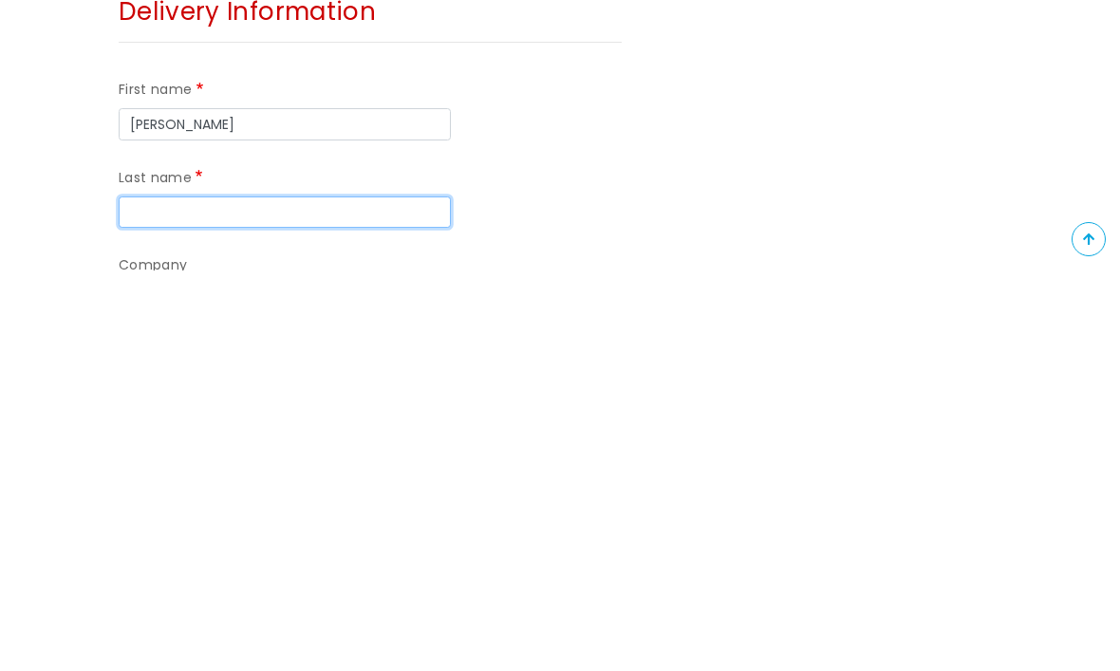
click at [314, 597] on input "Last name" at bounding box center [285, 613] width 332 height 32
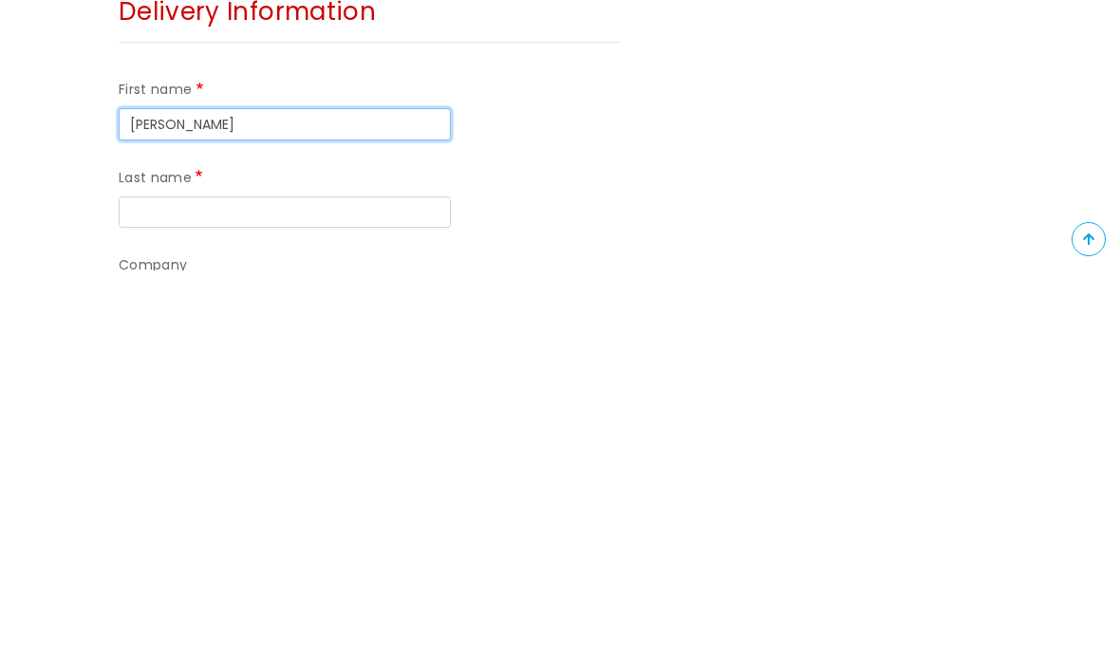
click at [297, 509] on input "Nina Milczarek" at bounding box center [285, 525] width 332 height 32
type input "Nina"
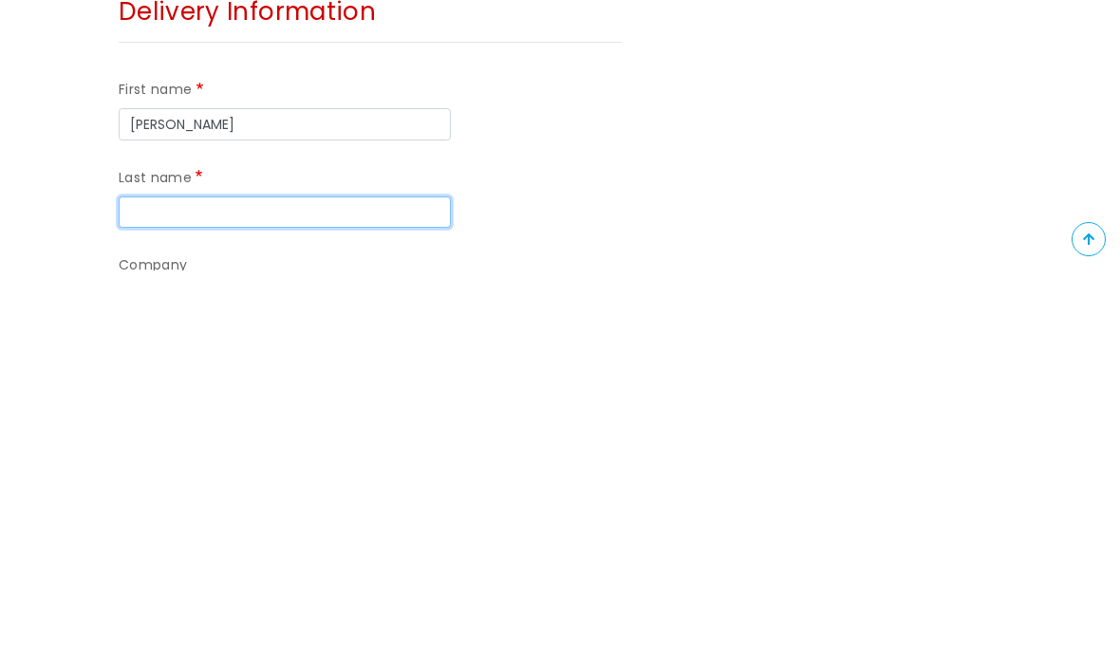
click at [298, 597] on input "Last name" at bounding box center [285, 613] width 332 height 32
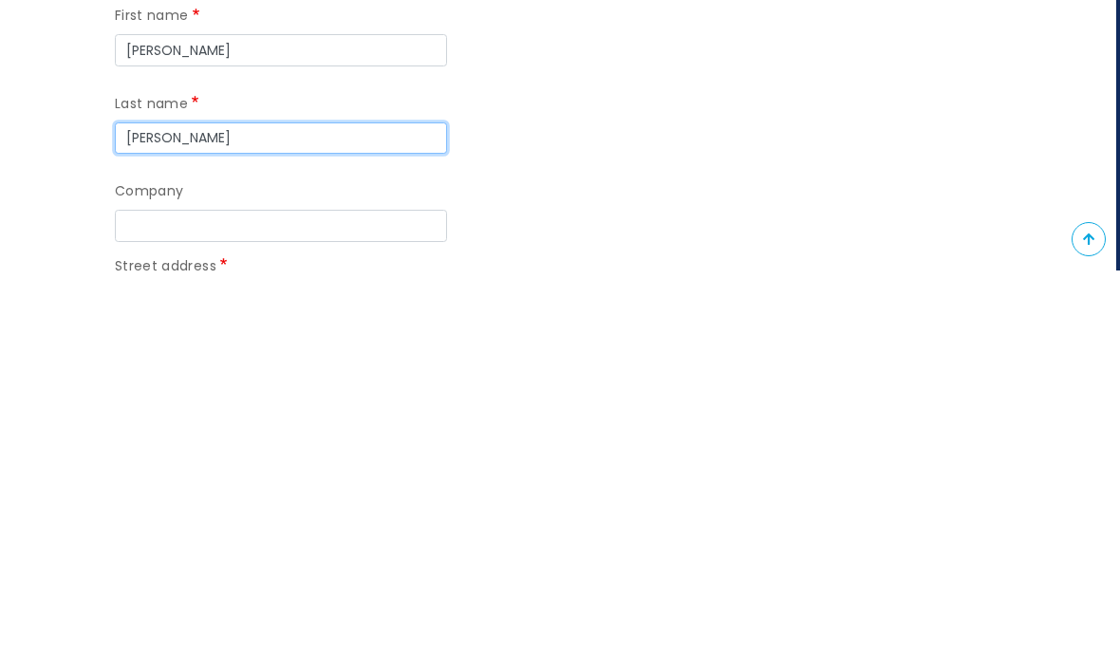
scroll to position [1268, 4]
type input "Milczarek"
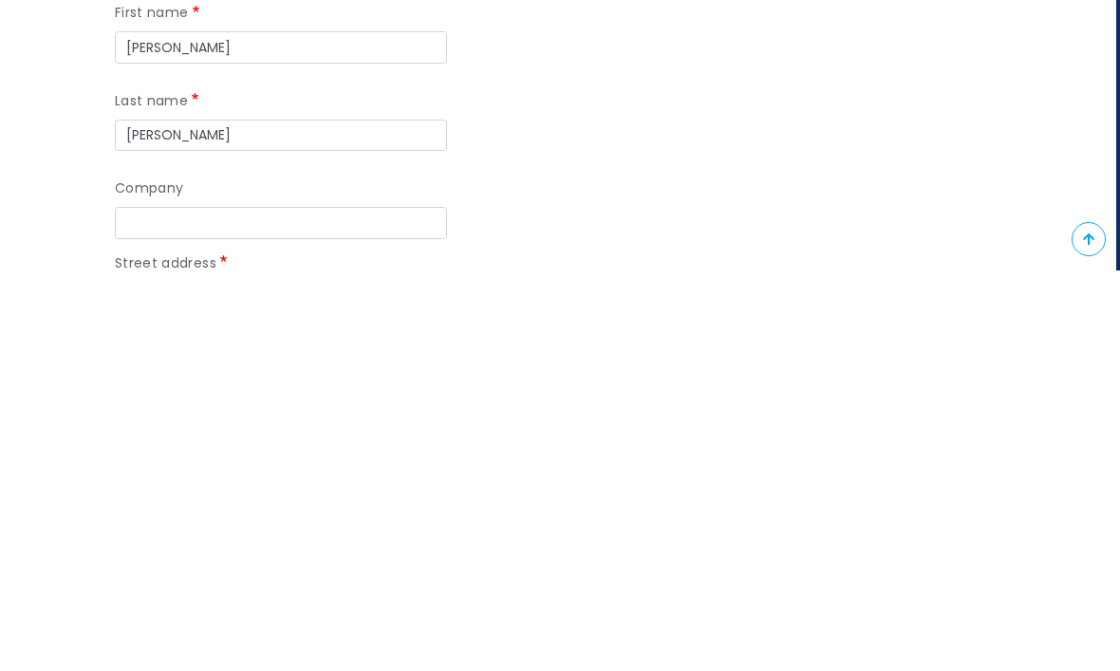
type input "Saltwater Place"
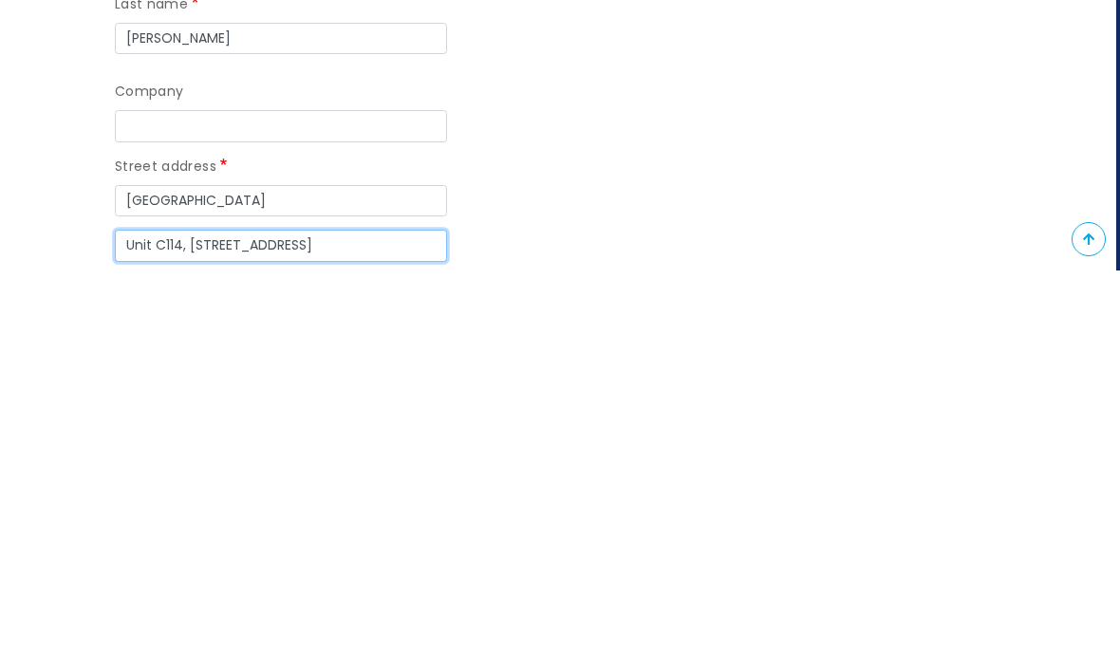
scroll to position [1371, 4]
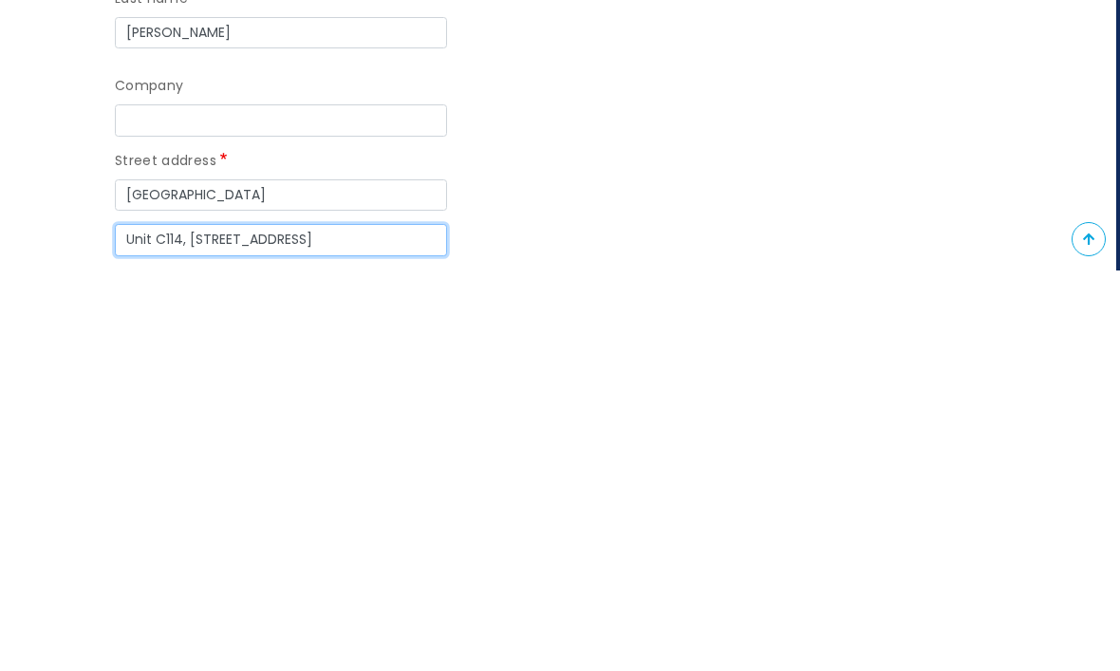
type input "Unit C114, 33 The Crescent"
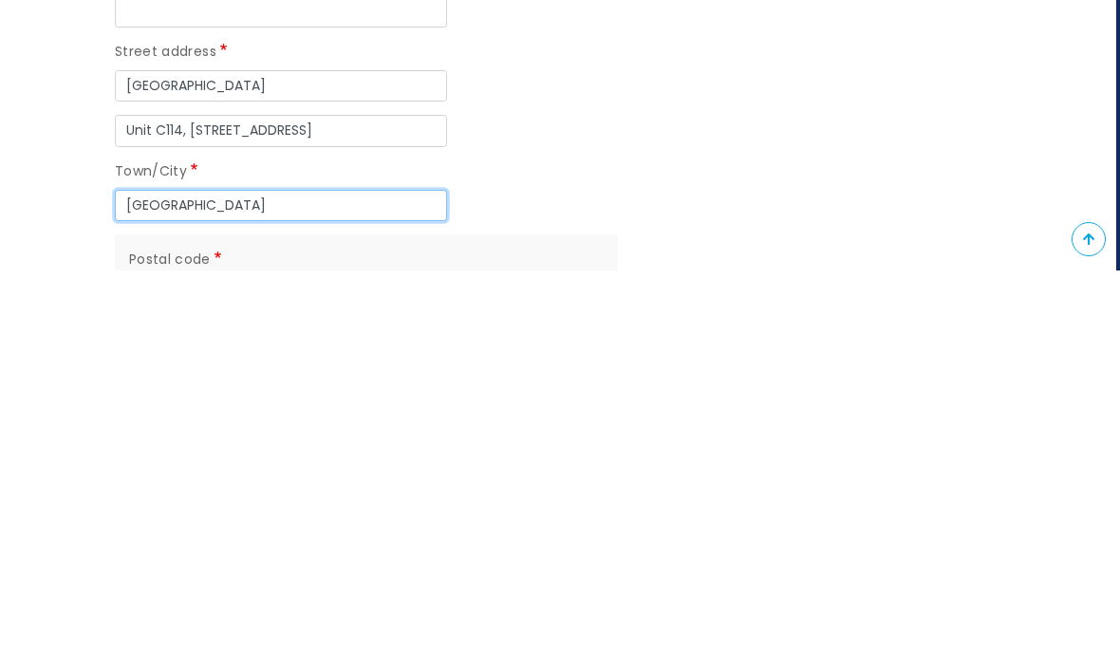
scroll to position [1524, 4]
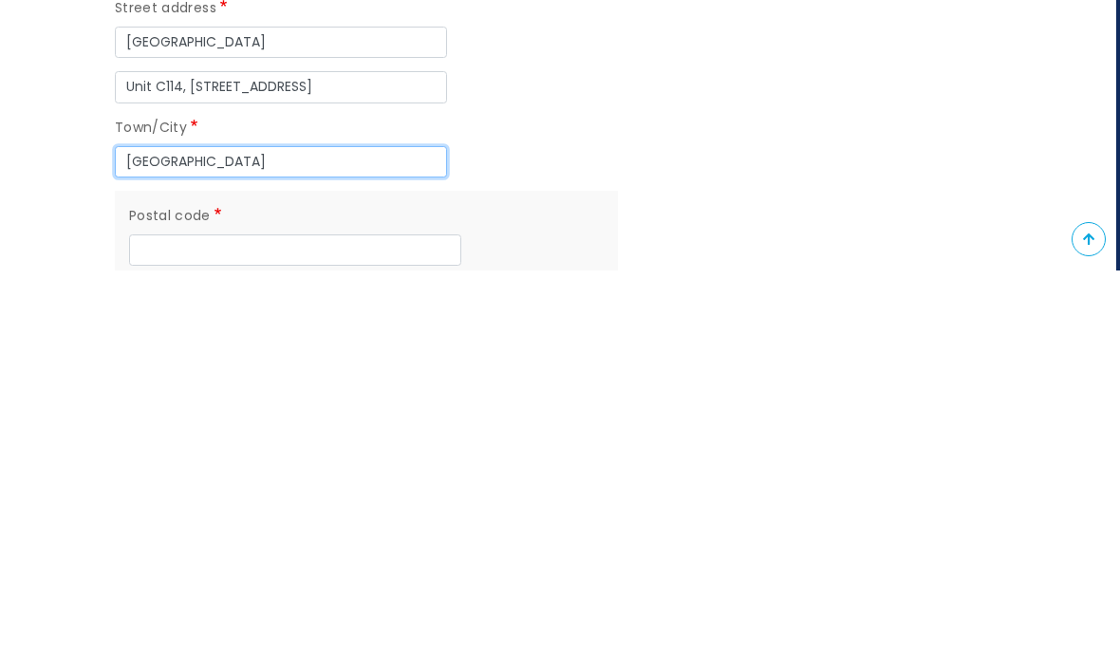
type input "Plymouth"
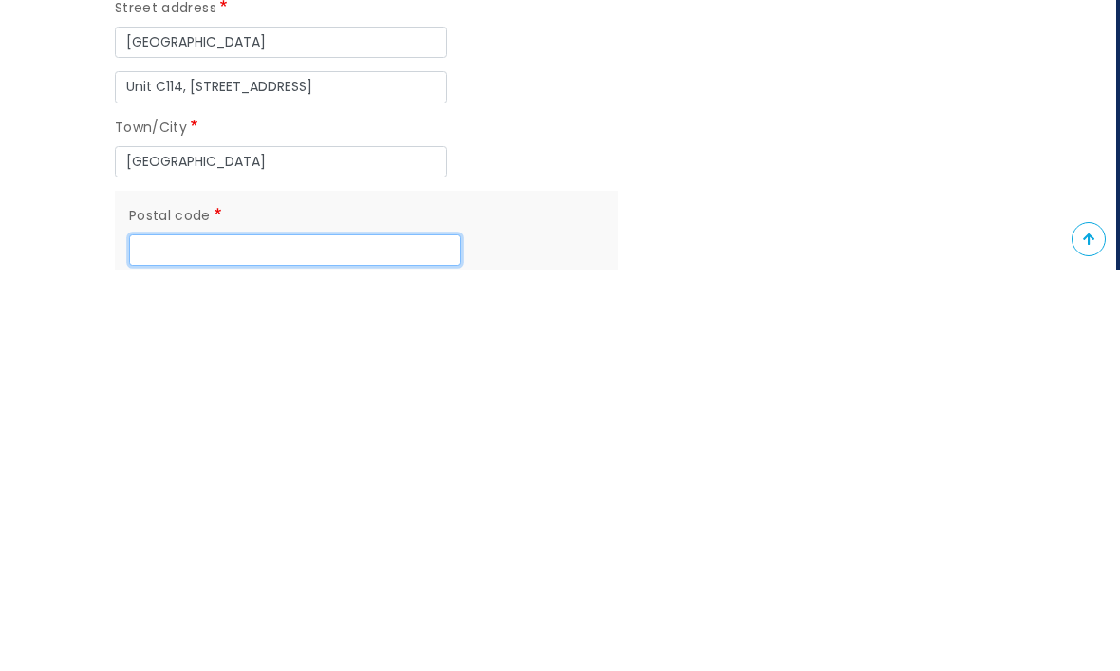
click at [269, 635] on input "Postal code" at bounding box center [295, 651] width 332 height 32
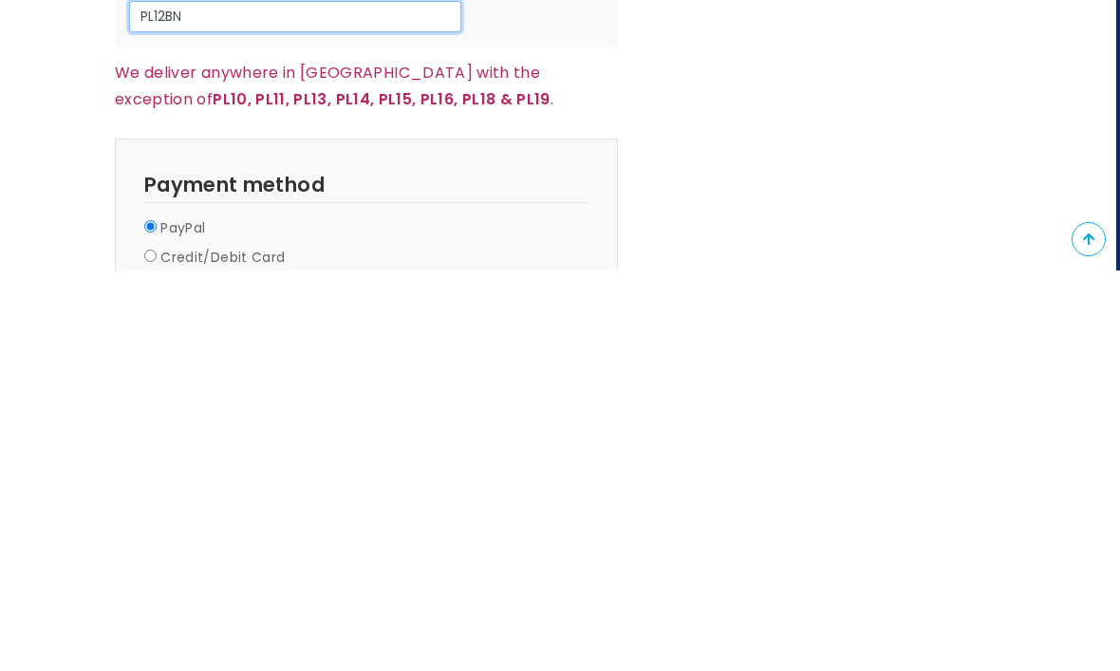
scroll to position [1762, 4]
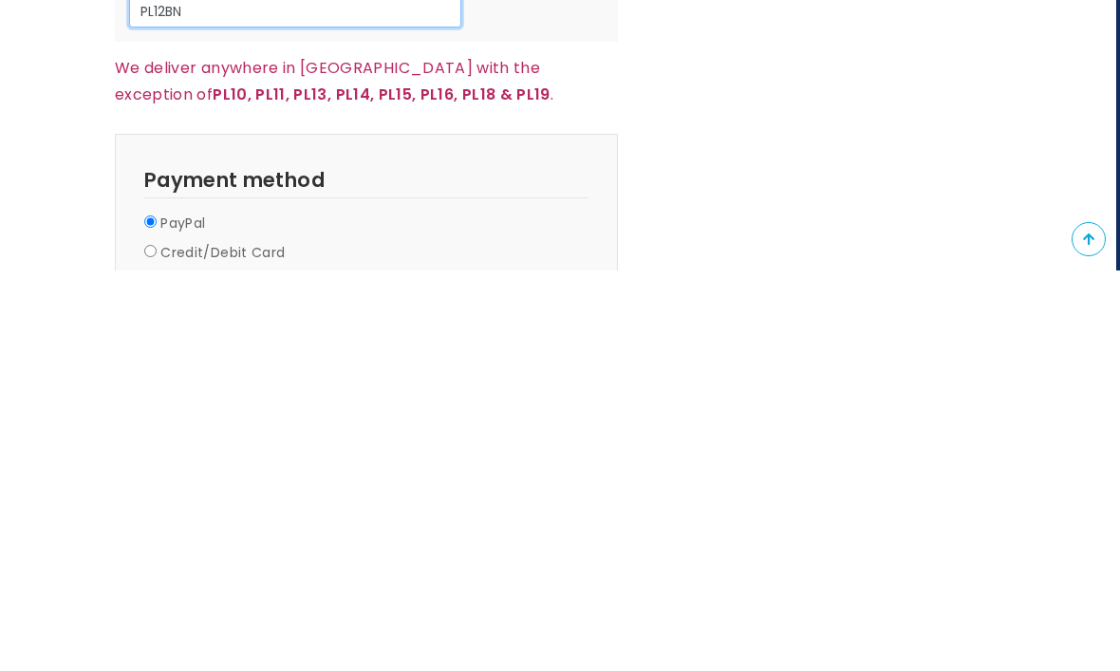
type input "PL12BN"
click at [152, 646] on input "Credit/Debit Card" at bounding box center [150, 652] width 12 height 12
radio input "true"
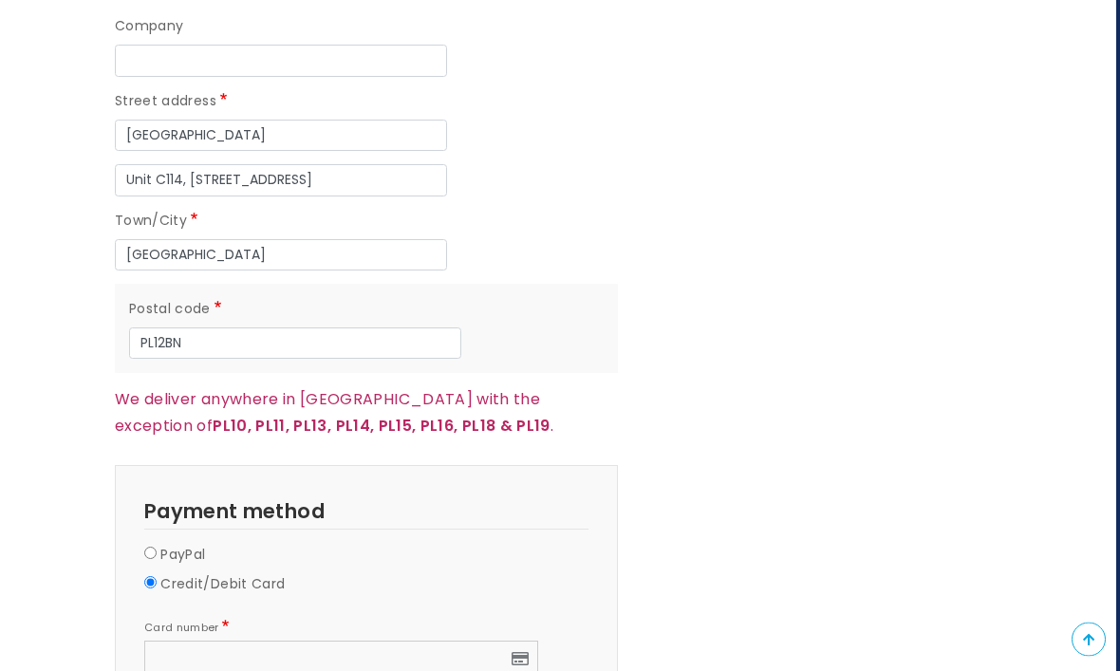
scroll to position [1831, 4]
click at [347, 641] on div at bounding box center [341, 659] width 394 height 37
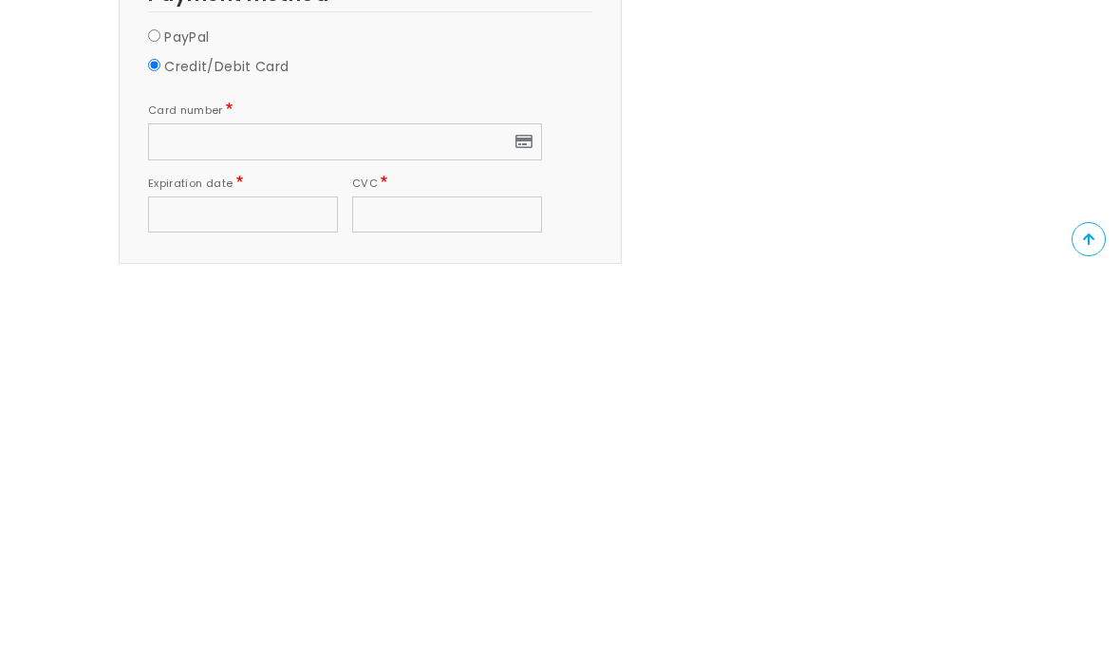
scroll to position [1951, 0]
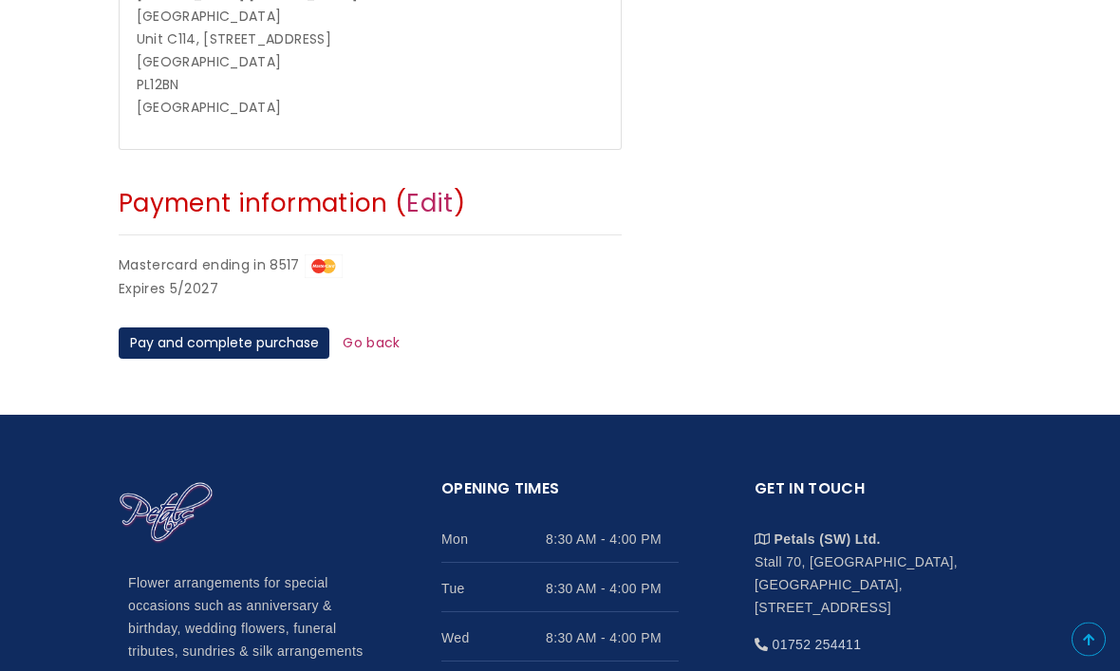
scroll to position [783, 0]
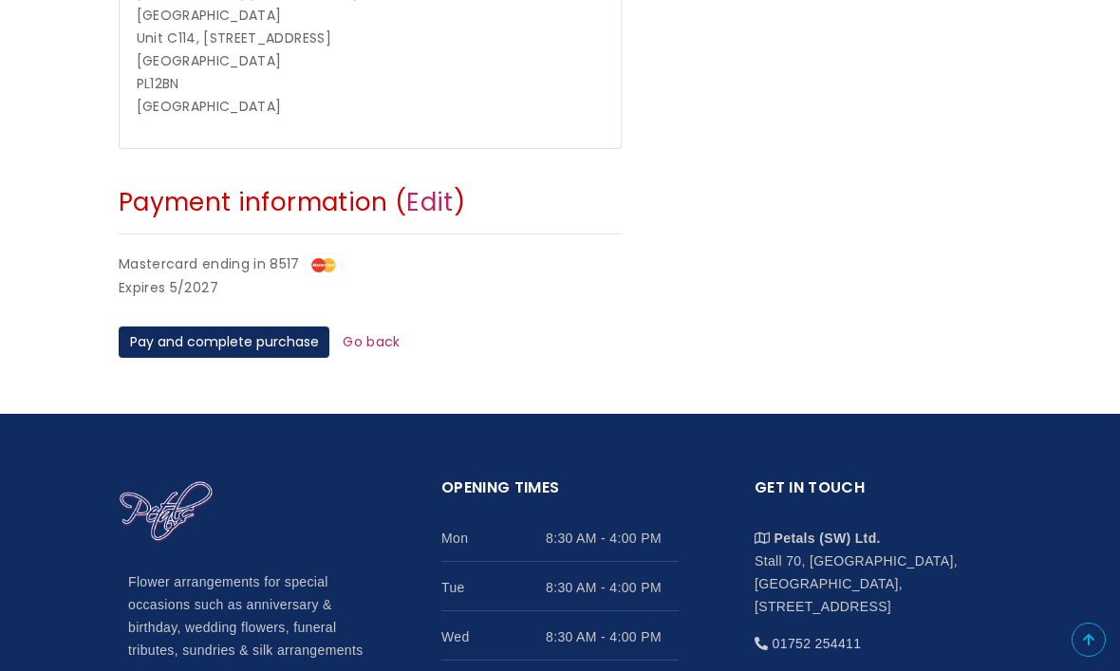
click at [264, 327] on button "Pay and complete purchase" at bounding box center [224, 343] width 211 height 32
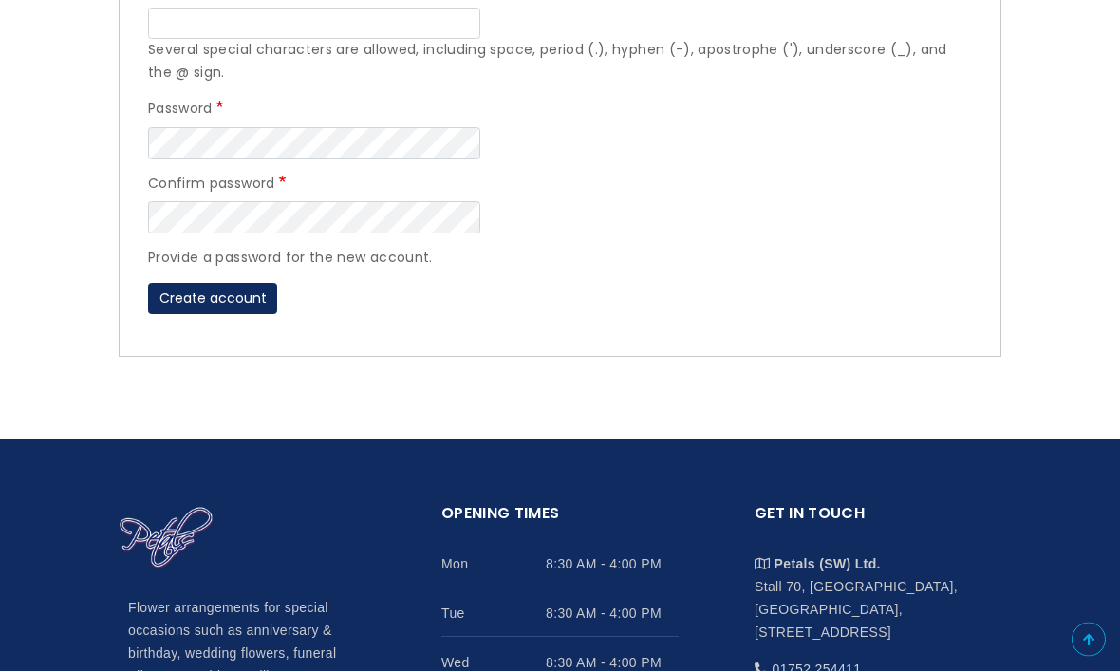
scroll to position [640, 0]
